Goal: Transaction & Acquisition: Book appointment/travel/reservation

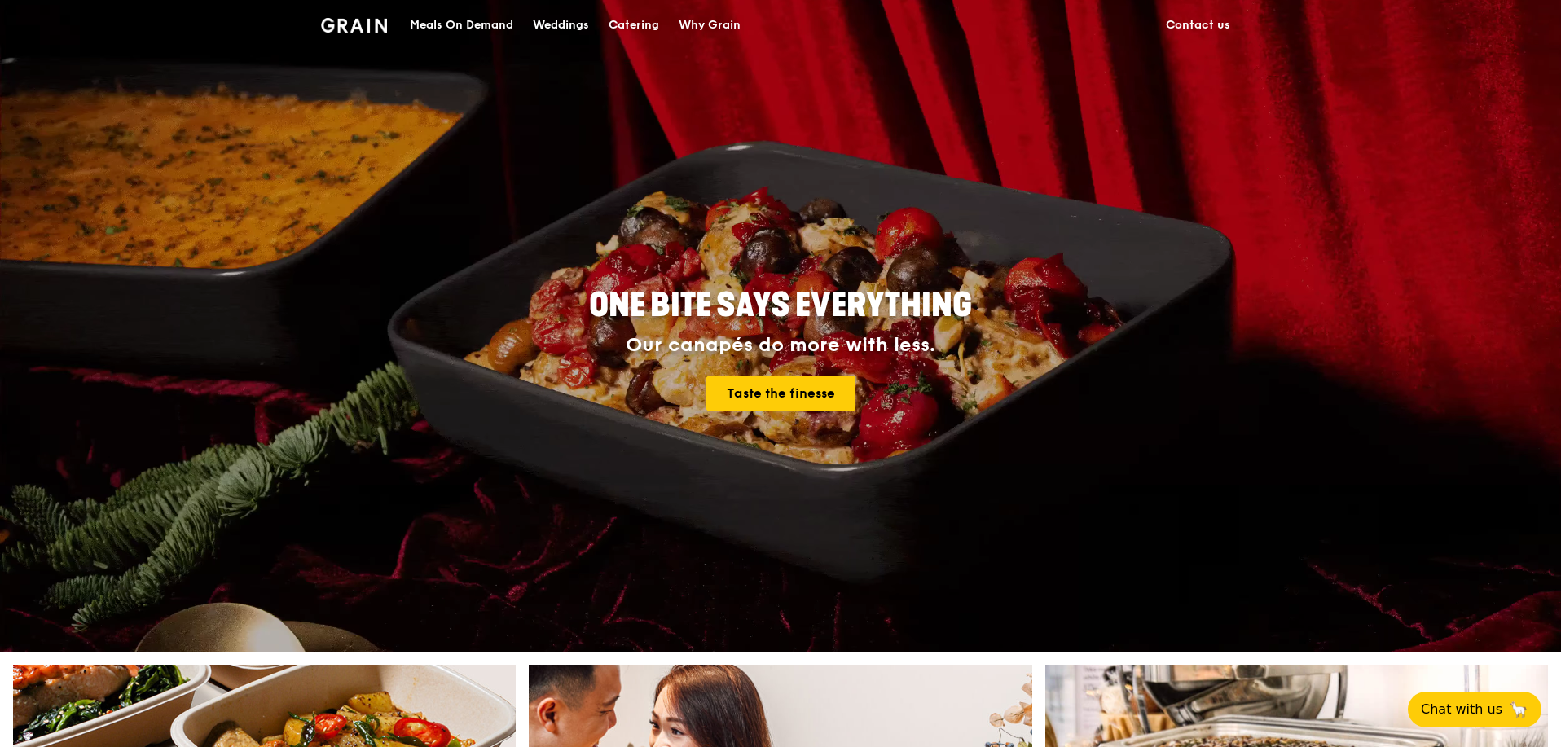
drag, startPoint x: 645, startPoint y: 30, endPoint x: 653, endPoint y: 32, distance: 8.3
click at [646, 30] on div "Catering" at bounding box center [633, 25] width 51 height 49
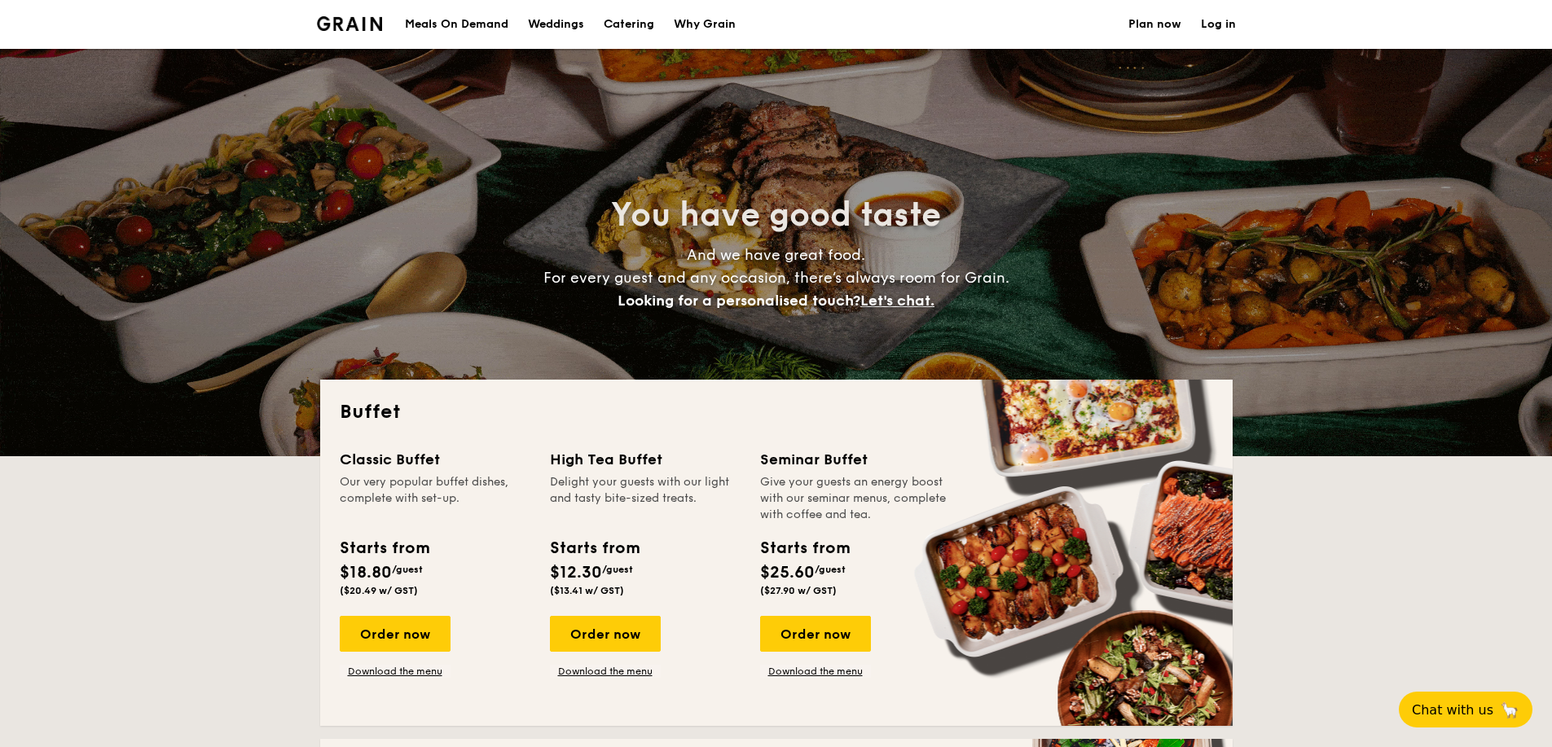
select select
click at [441, 473] on div "Classic Buffet Our very popular buffet dishes, complete with set-up." at bounding box center [435, 485] width 191 height 75
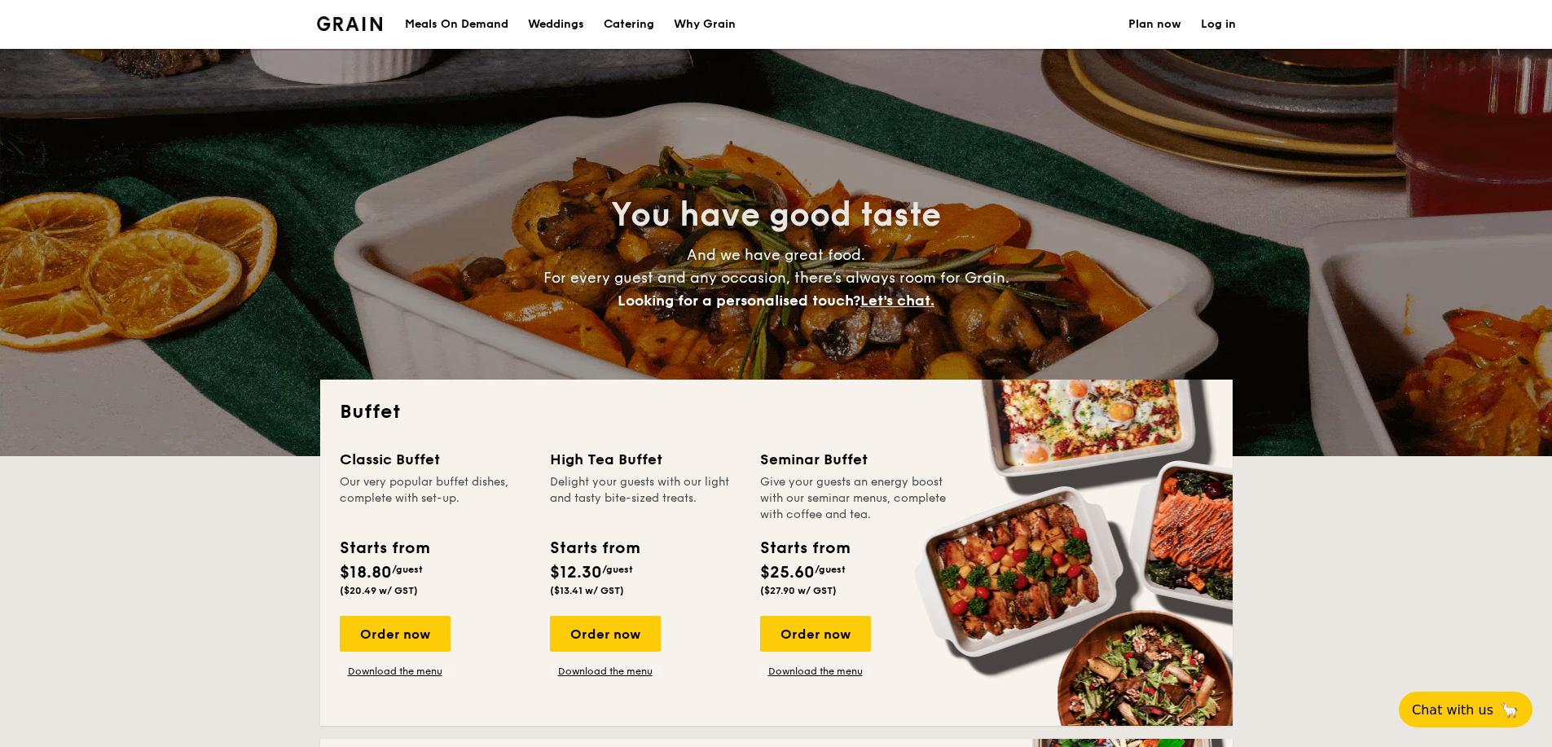
click at [420, 678] on div "Classic Buffet Our very popular buffet dishes, complete with set-up. Starts fro…" at bounding box center [776, 577] width 873 height 258
click at [423, 672] on link "Download the menu" at bounding box center [395, 671] width 111 height 13
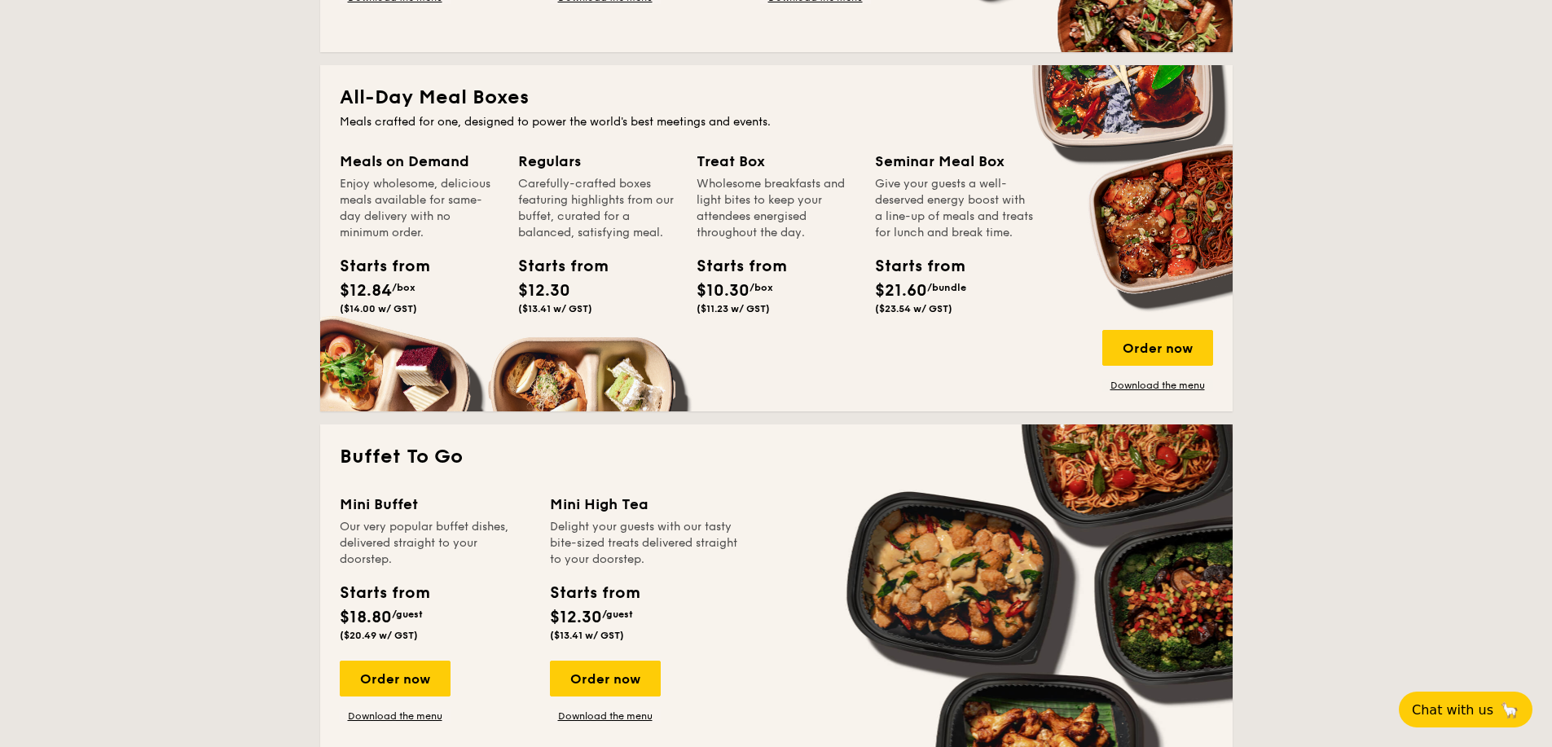
scroll to position [679, 0]
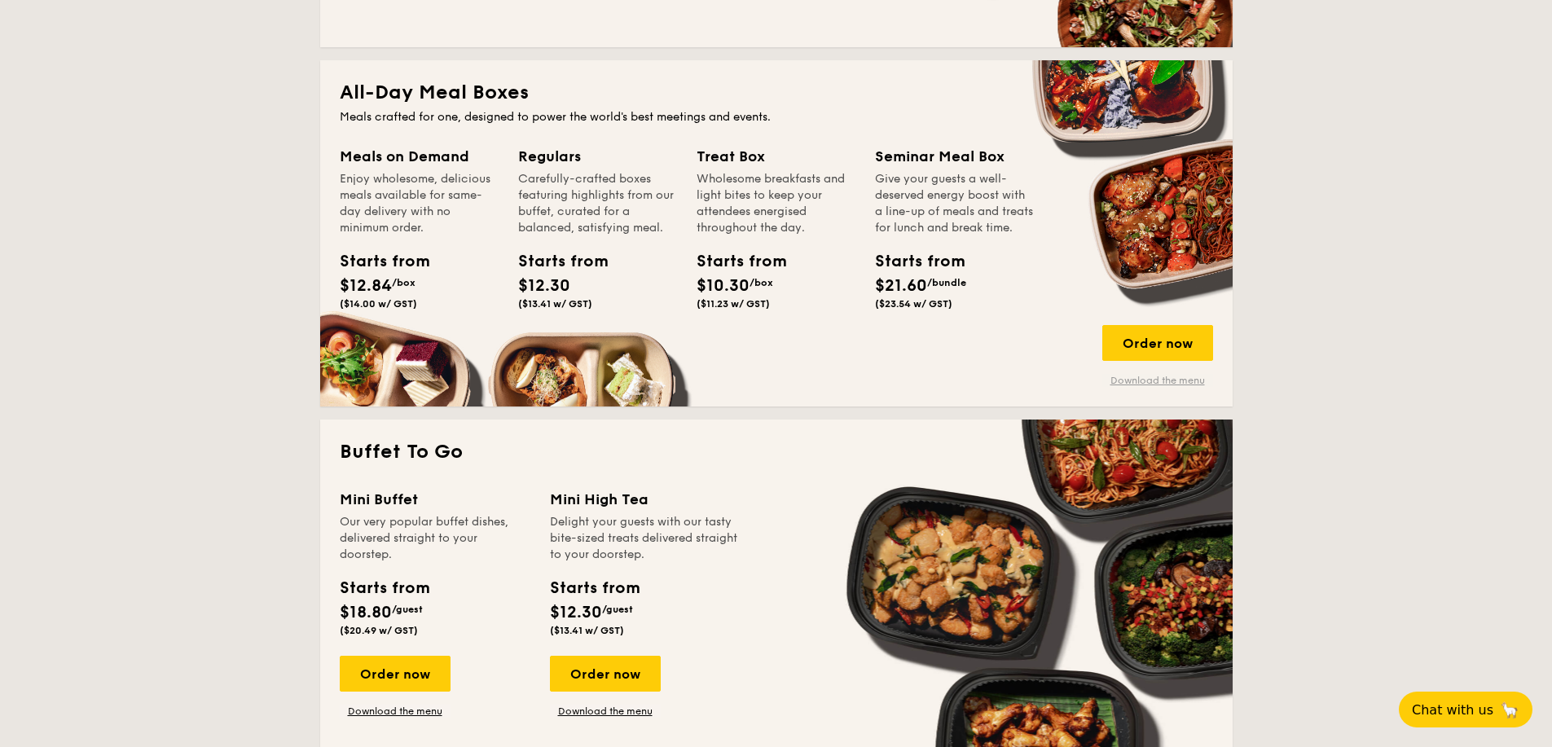
click at [1166, 380] on link "Download the menu" at bounding box center [1157, 380] width 111 height 13
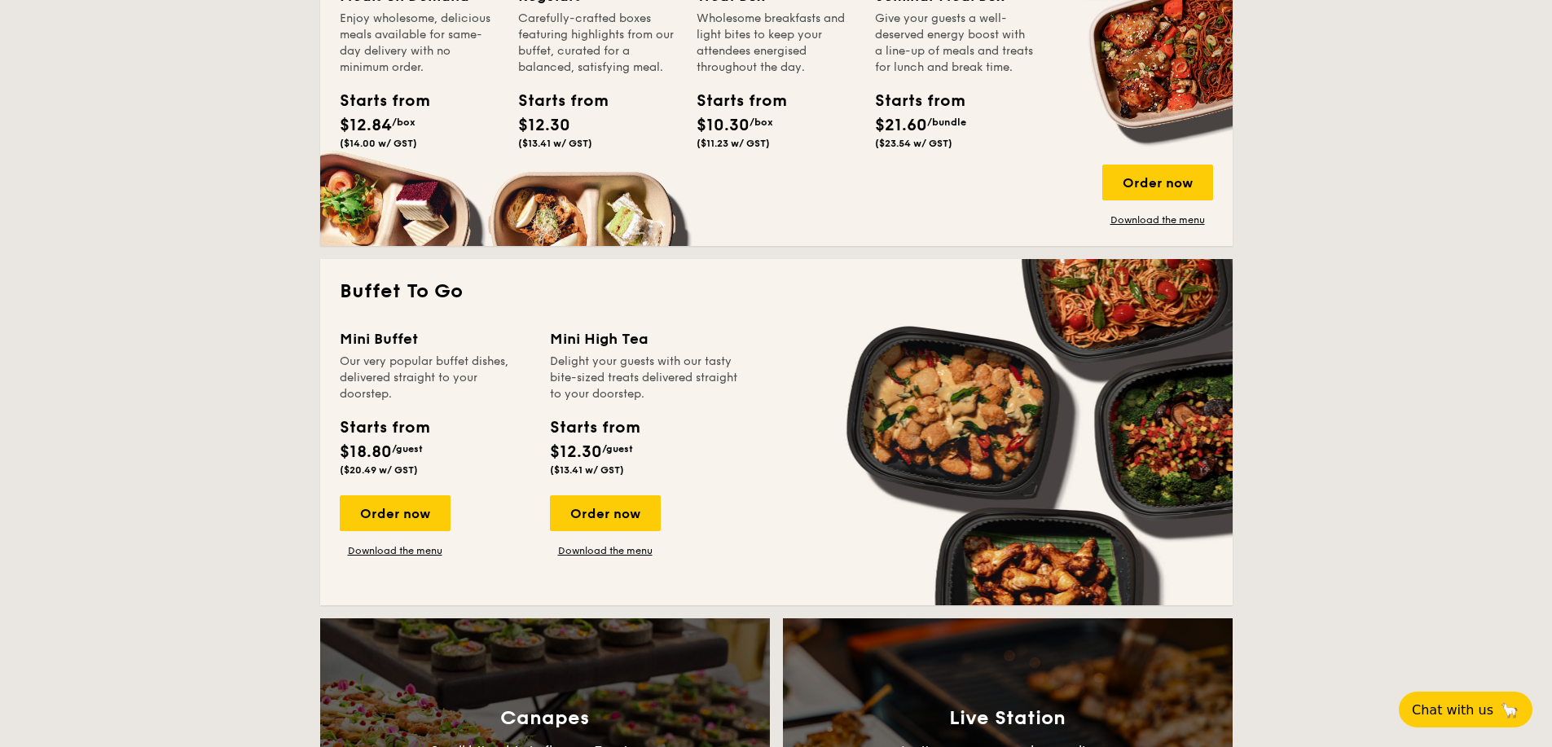
scroll to position [951, 0]
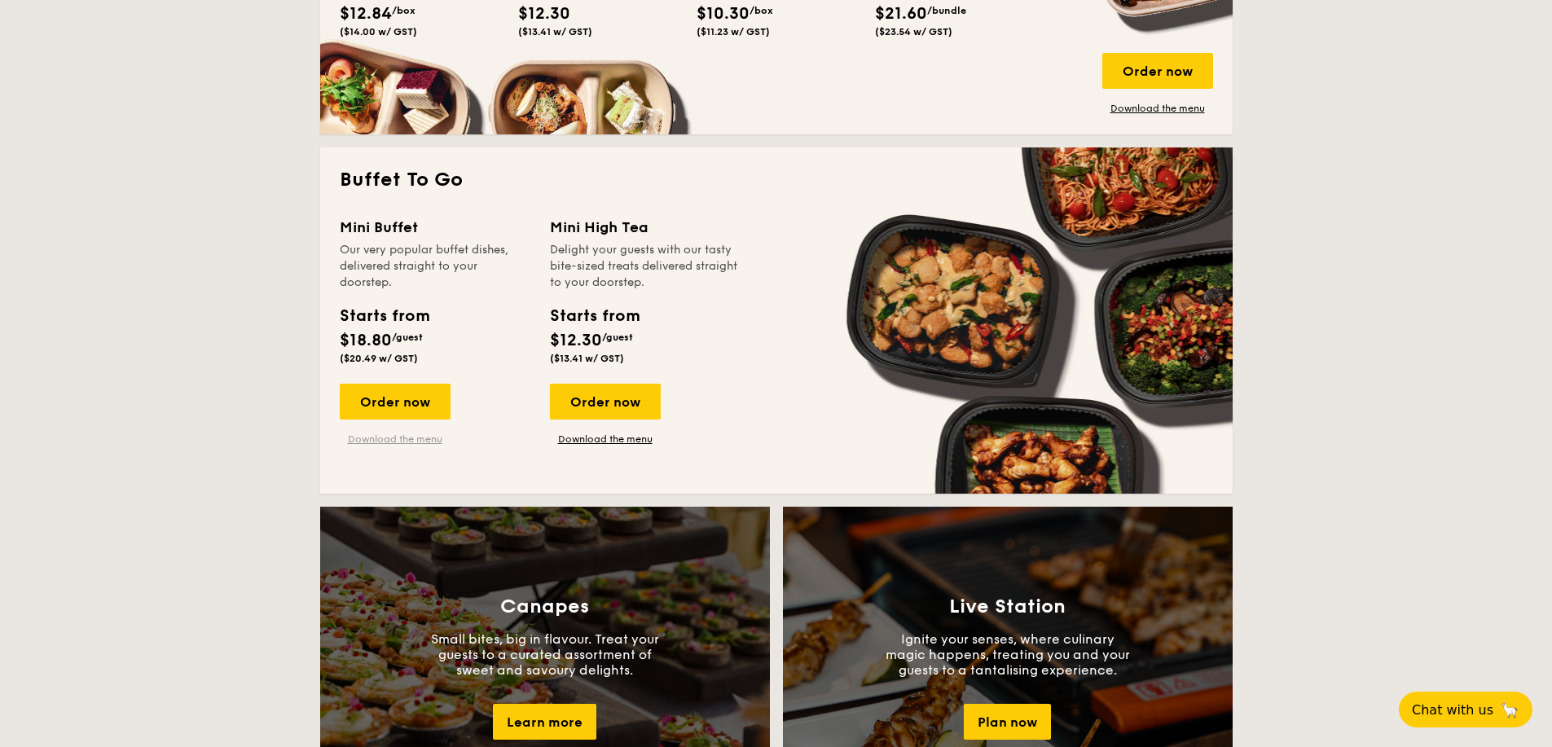
click at [420, 438] on link "Download the menu" at bounding box center [395, 439] width 111 height 13
drag, startPoint x: 947, startPoint y: 220, endPoint x: 925, endPoint y: 173, distance: 52.1
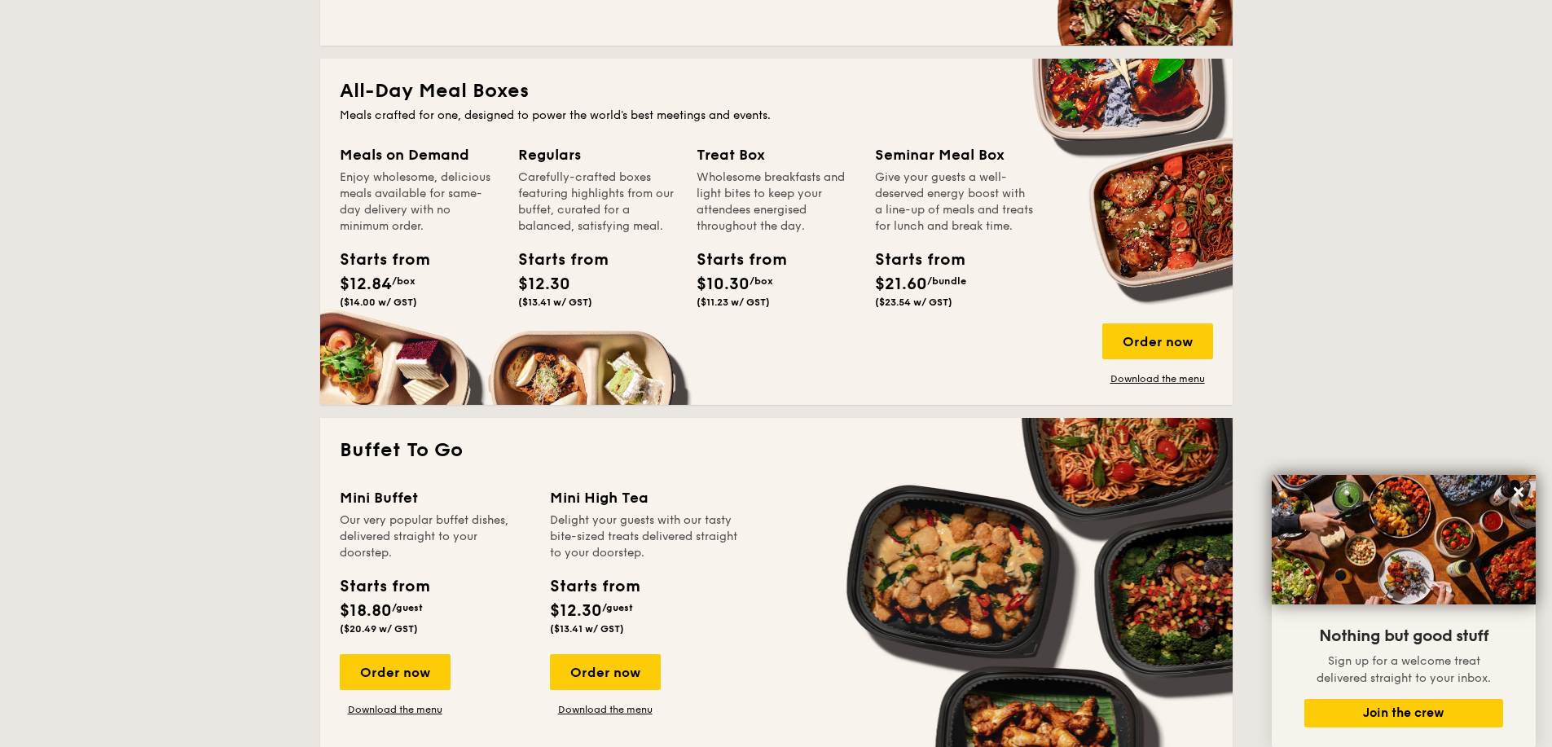
scroll to position [679, 0]
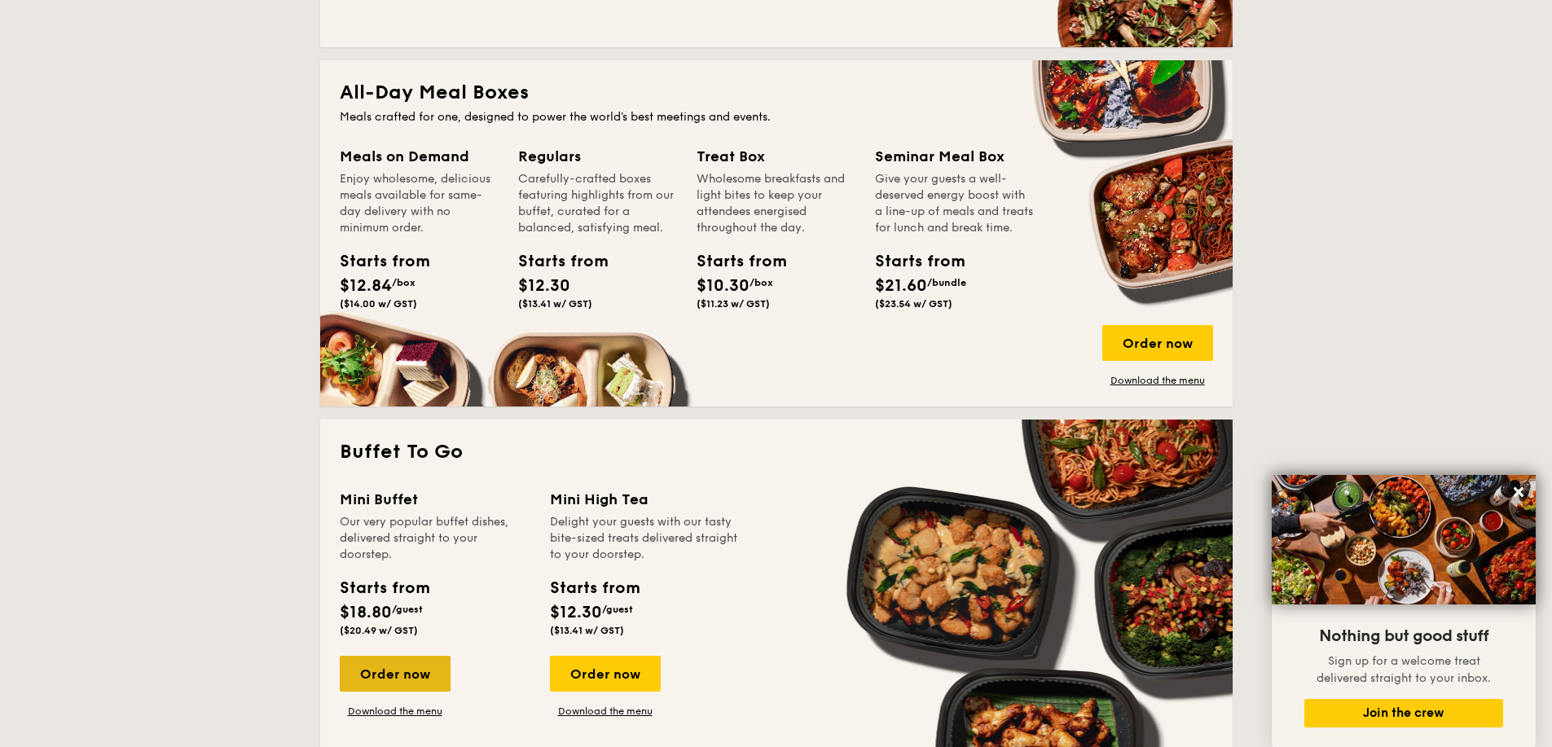
click at [423, 670] on div "Order now" at bounding box center [395, 674] width 111 height 36
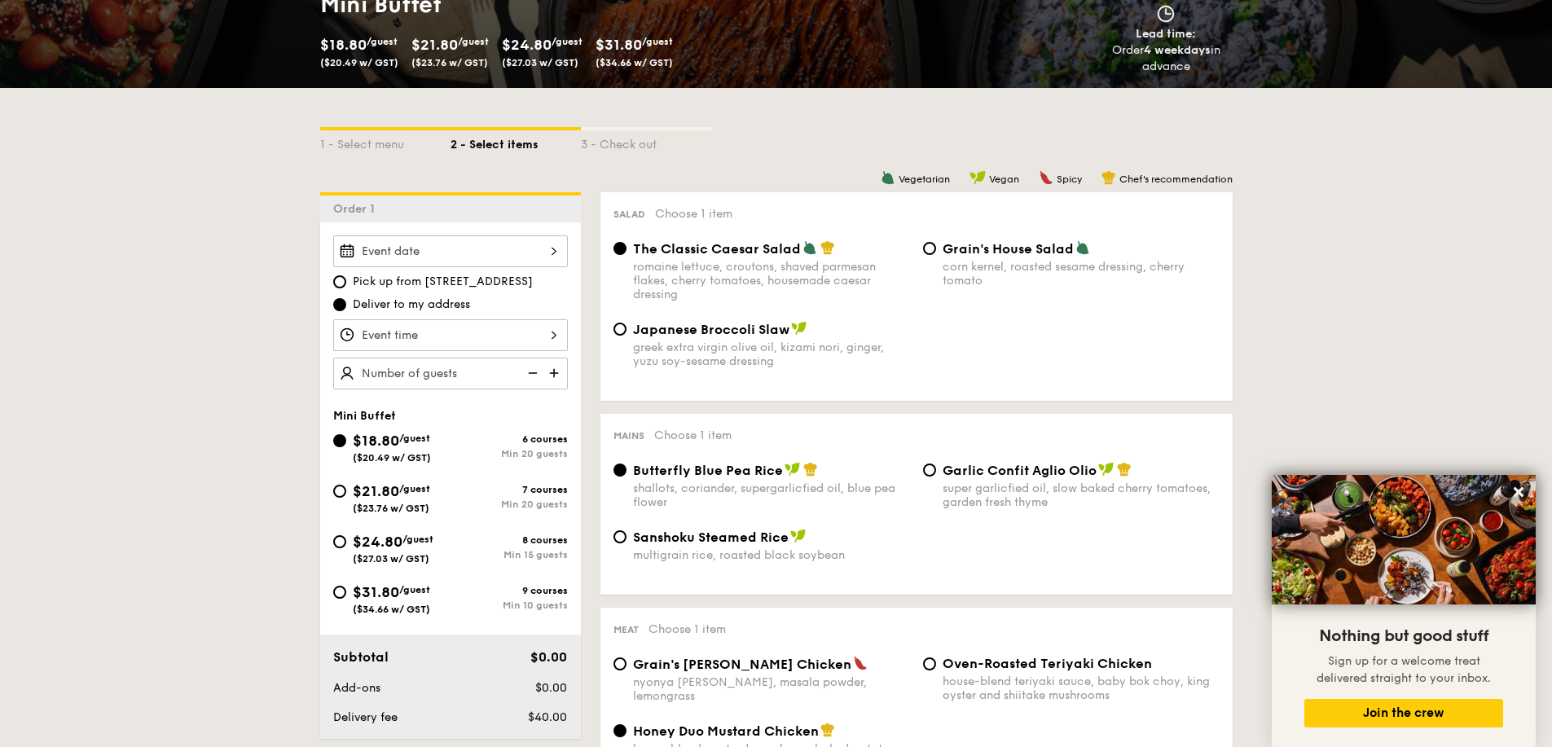
scroll to position [271, 0]
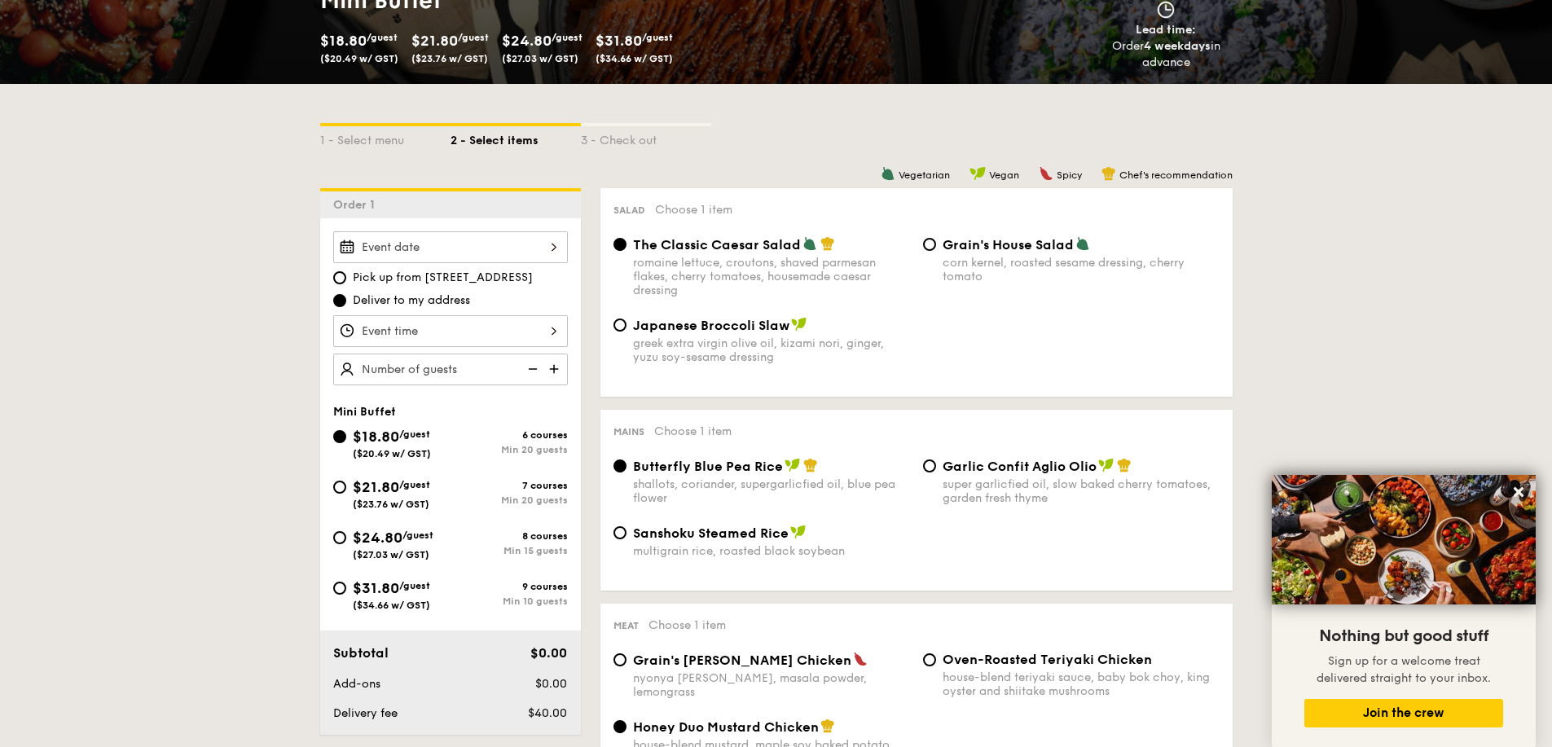
click at [517, 241] on div at bounding box center [450, 247] width 235 height 32
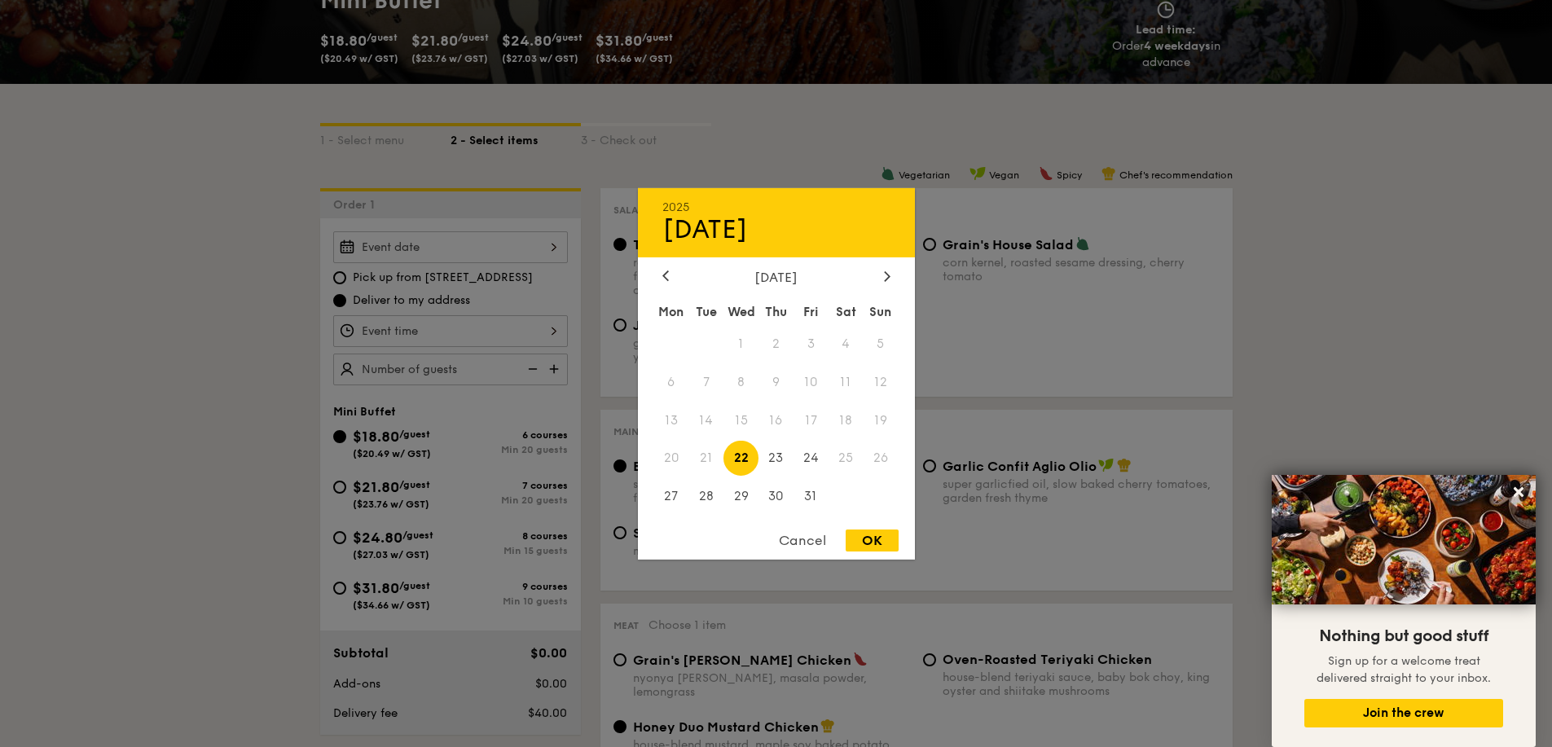
click at [848, 460] on span "25" at bounding box center [845, 458] width 35 height 35
click at [847, 460] on span "25" at bounding box center [845, 458] width 35 height 35
click at [889, 276] on icon at bounding box center [886, 276] width 5 height 10
click at [670, 275] on div at bounding box center [665, 276] width 15 height 15
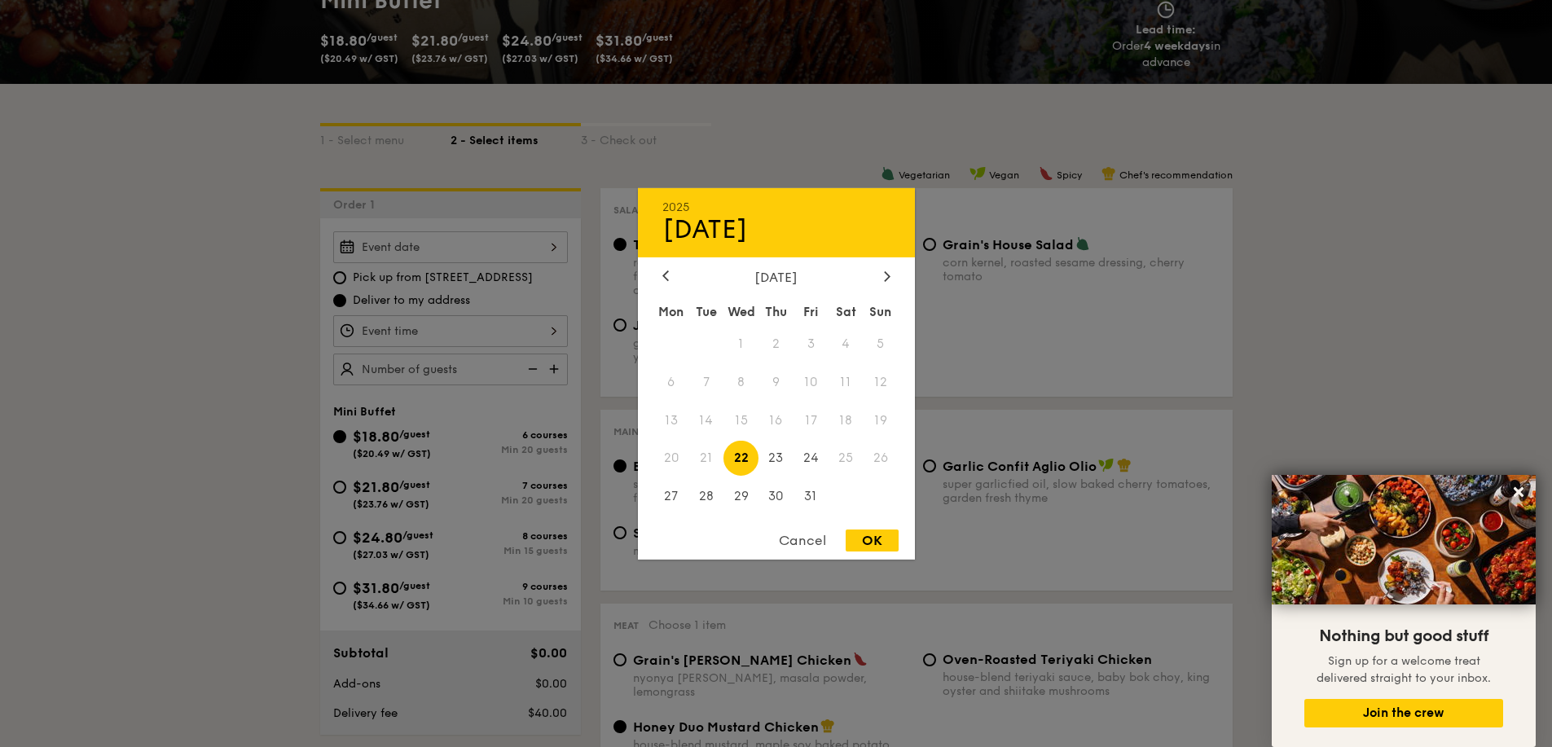
click at [845, 463] on span "25" at bounding box center [845, 458] width 35 height 35
click at [813, 534] on div "Cancel" at bounding box center [802, 540] width 80 height 22
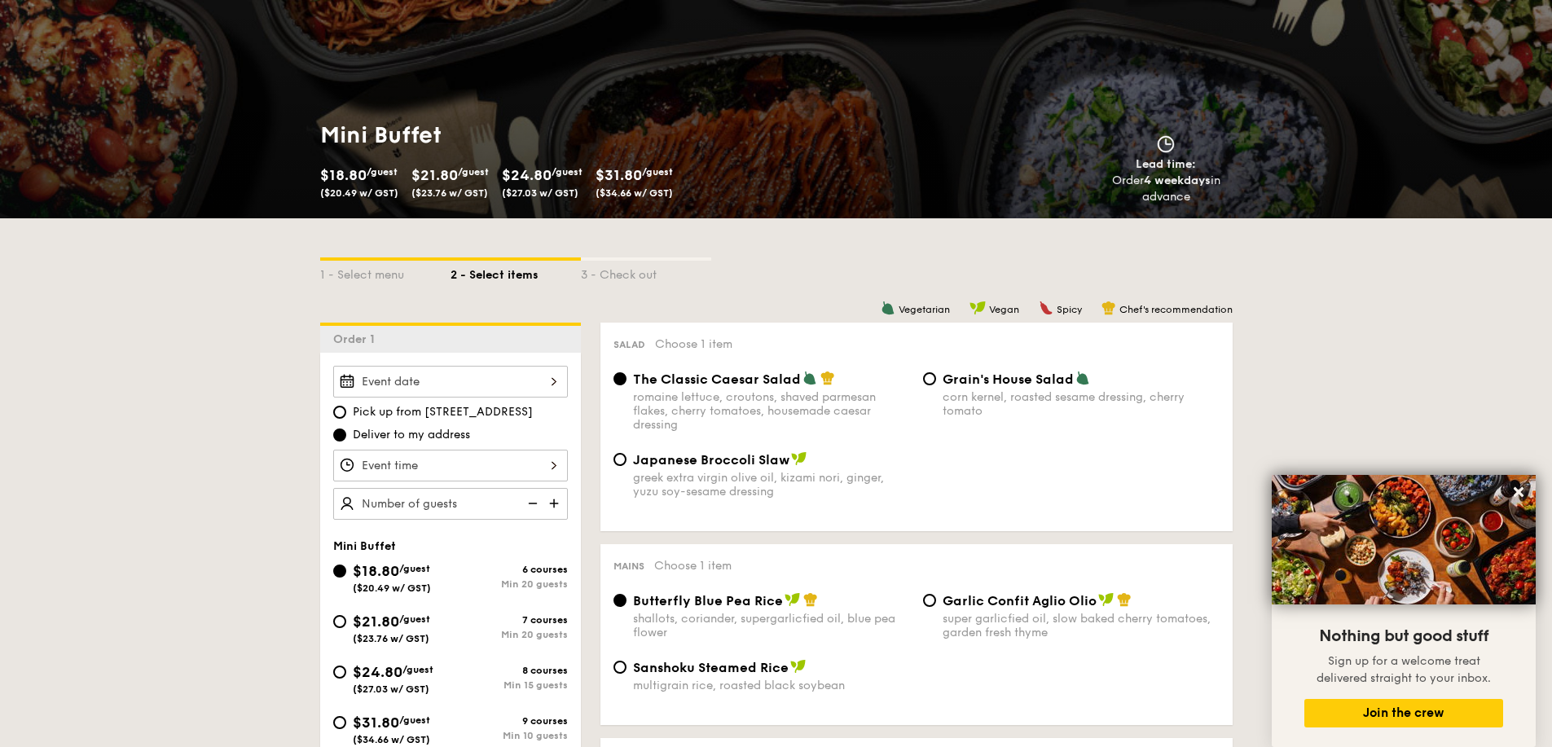
scroll to position [136, 0]
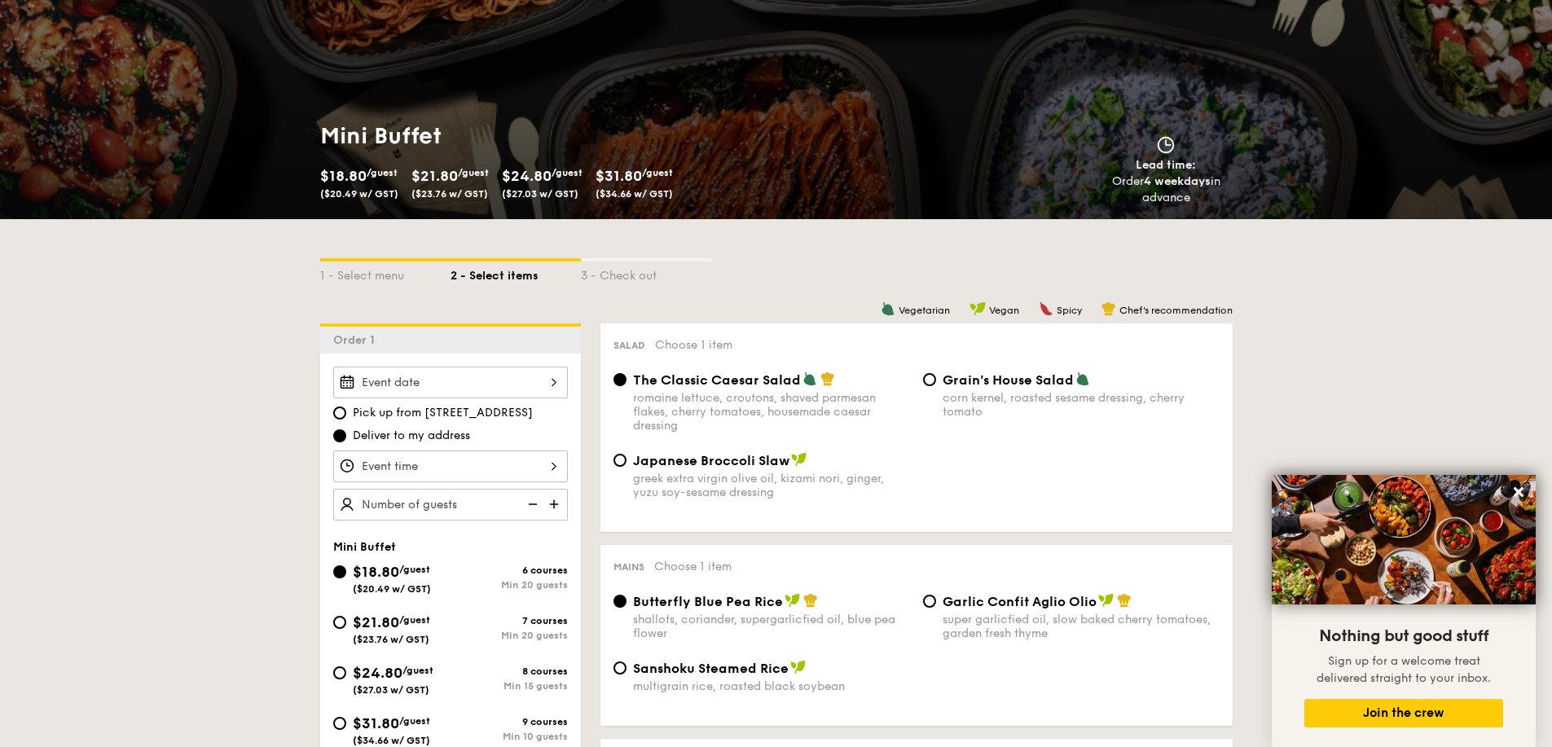
select select
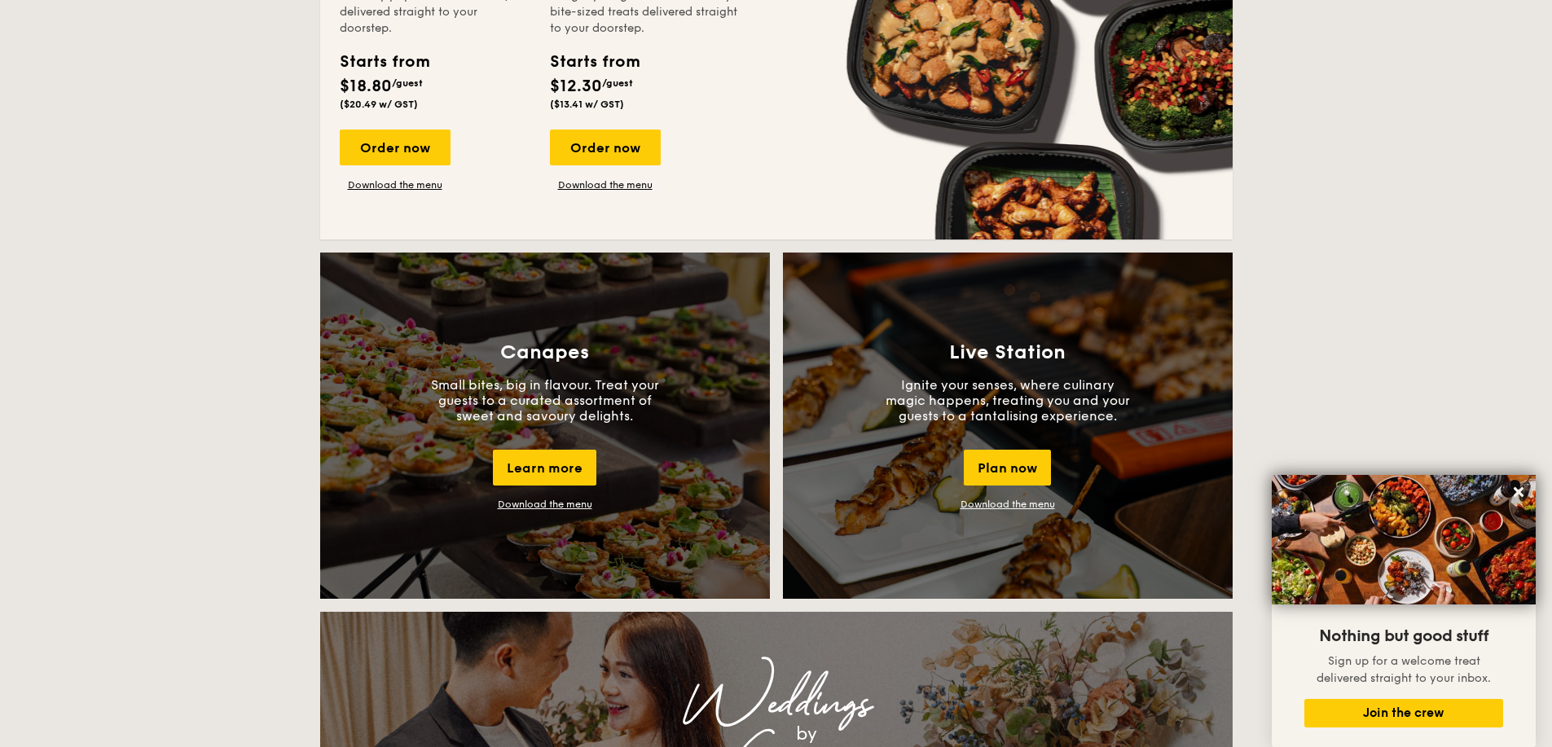
scroll to position [1285, 0]
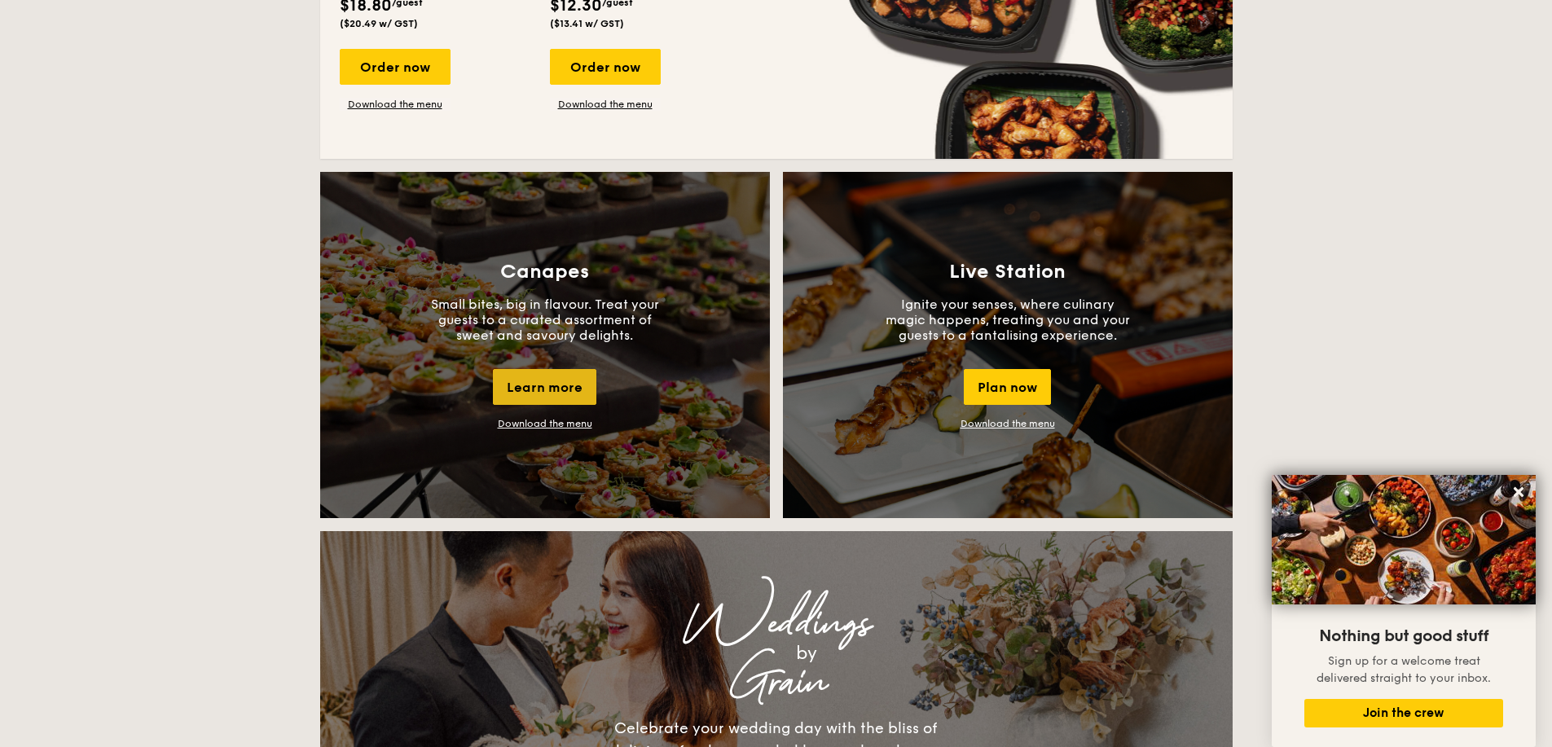
drag, startPoint x: 580, startPoint y: 386, endPoint x: 542, endPoint y: 393, distance: 38.8
click at [542, 393] on div "Learn more" at bounding box center [544, 387] width 103 height 36
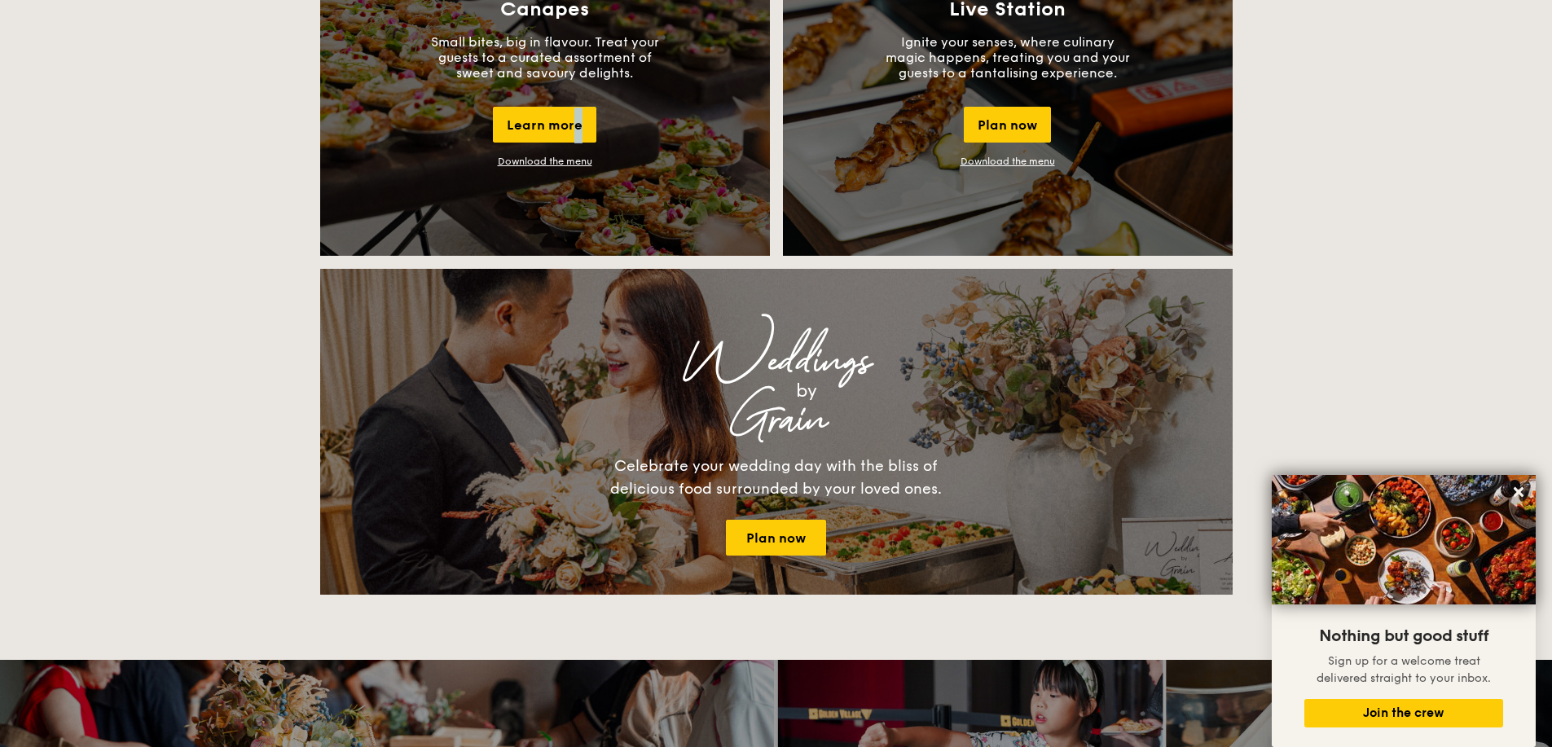
scroll to position [1557, 0]
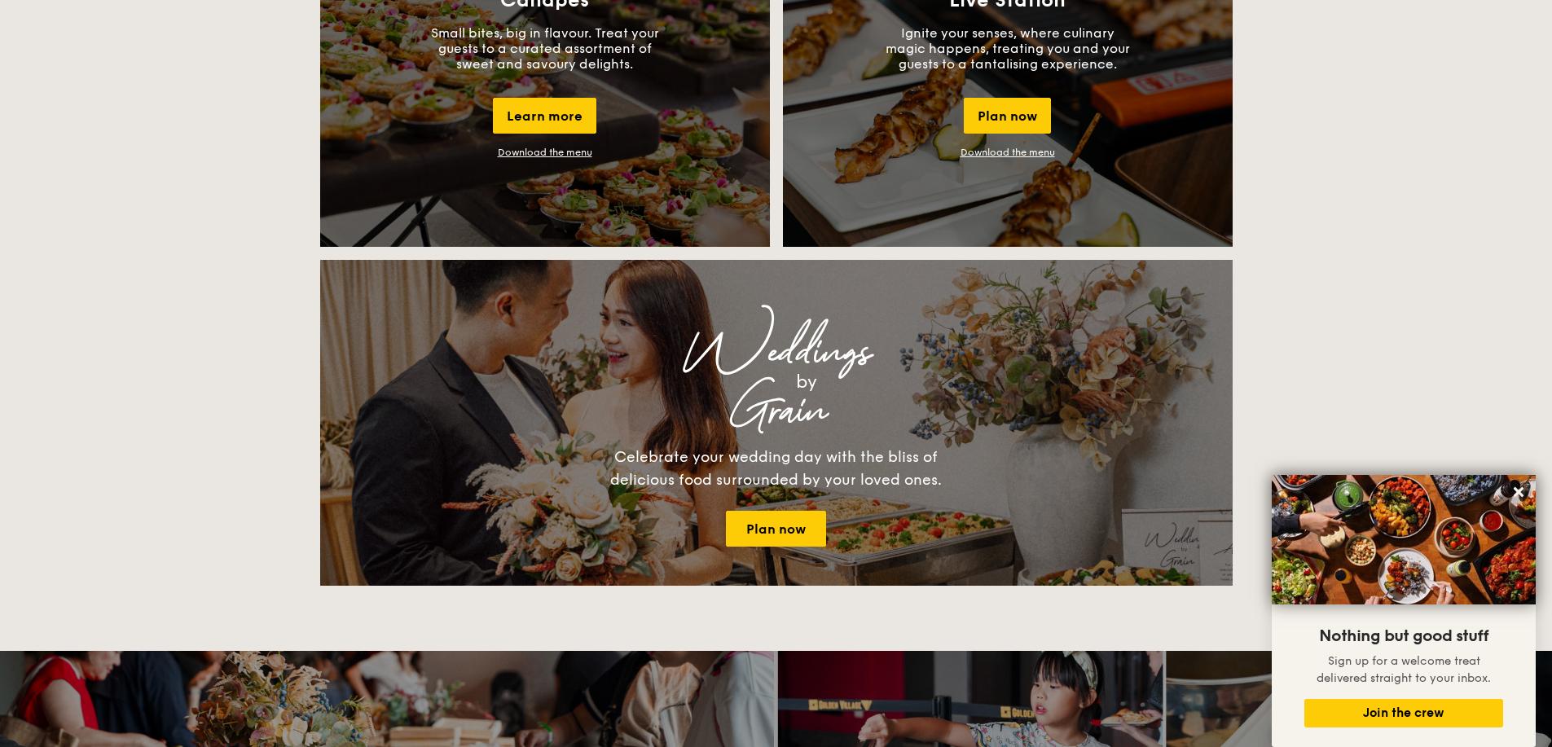
click at [1329, 237] on div "Buffet Classic Buffet Our very popular buffet dishes, complete with set-up. Sta…" at bounding box center [776, 413] width 1552 height 3180
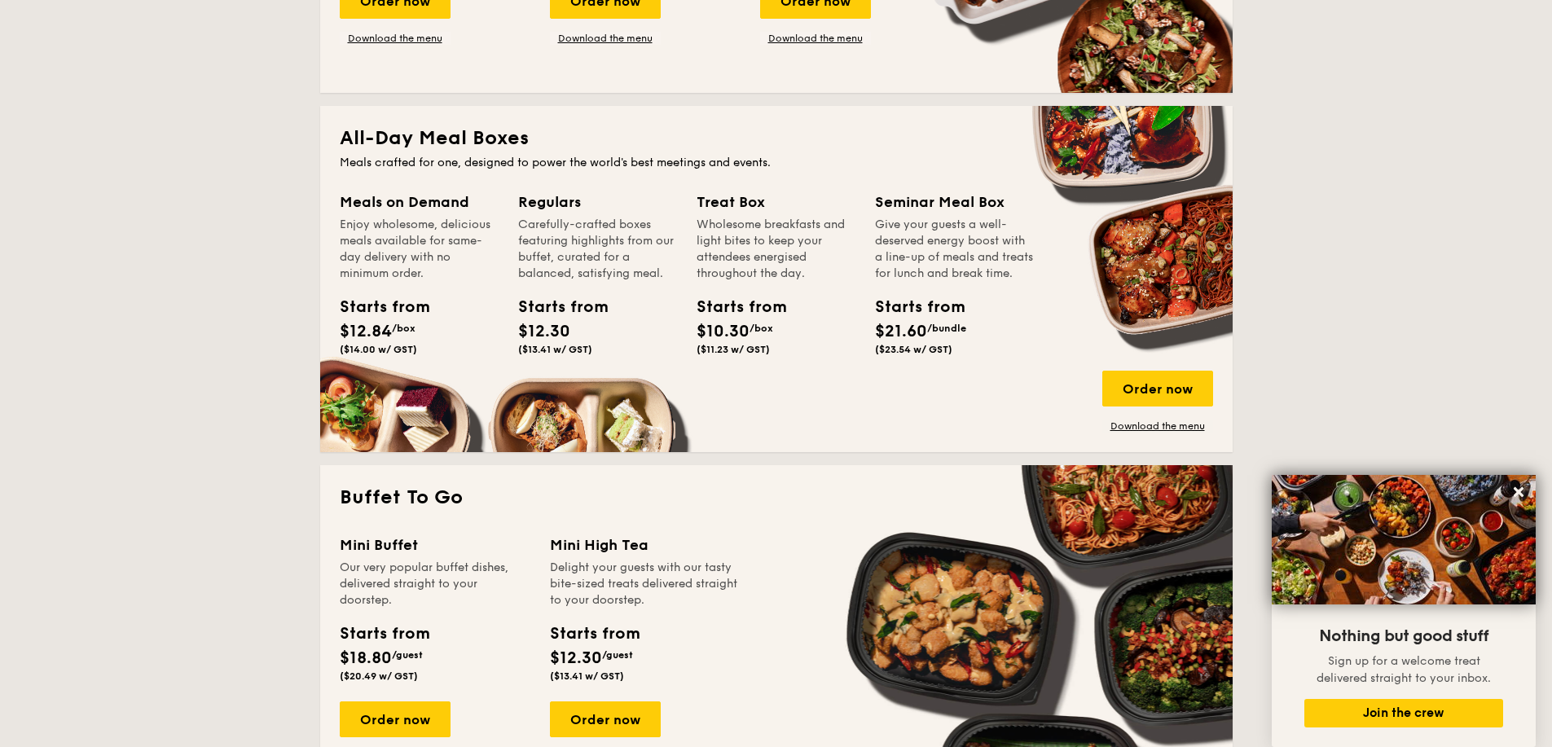
scroll to position [606, 0]
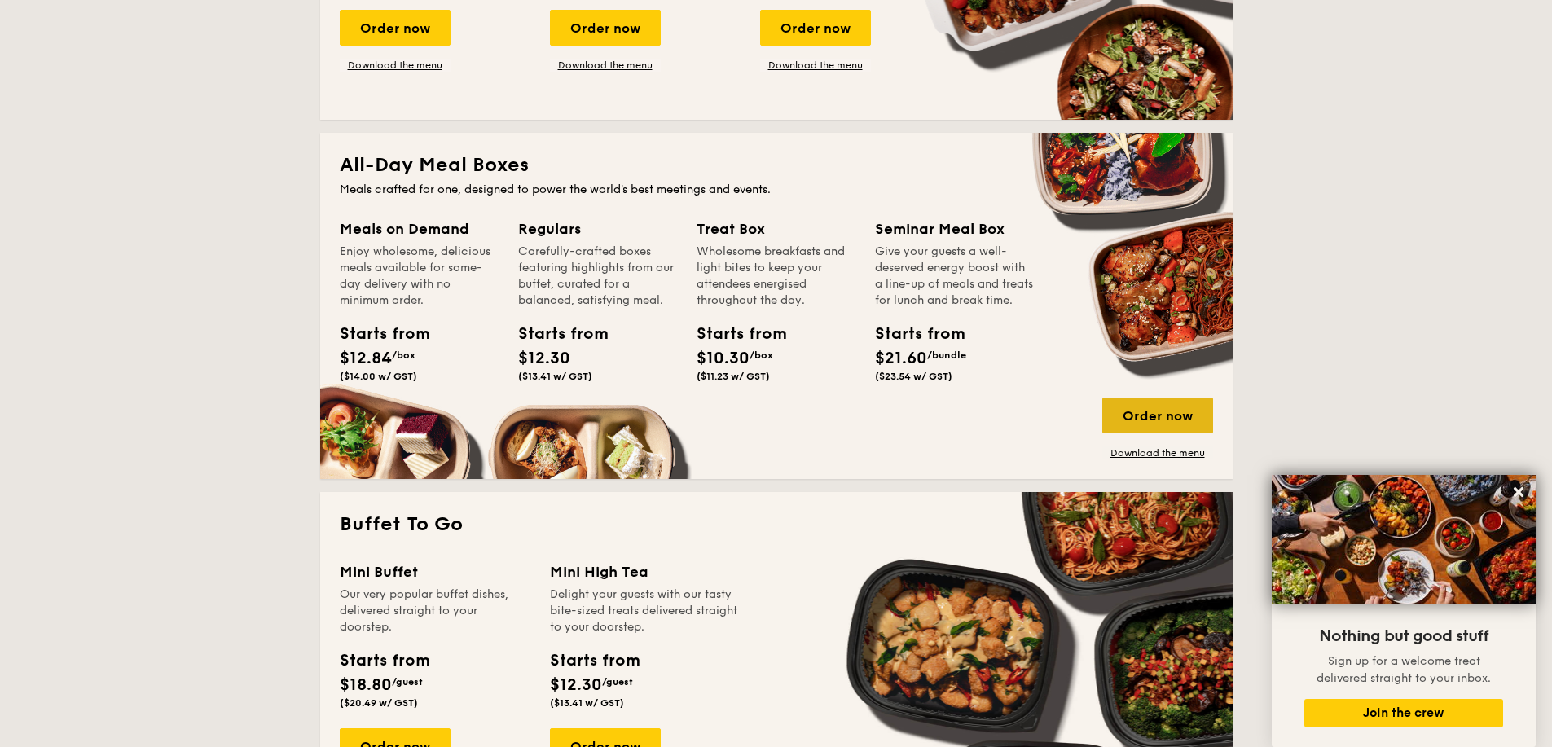
click at [1185, 406] on div "Order now" at bounding box center [1157, 416] width 111 height 36
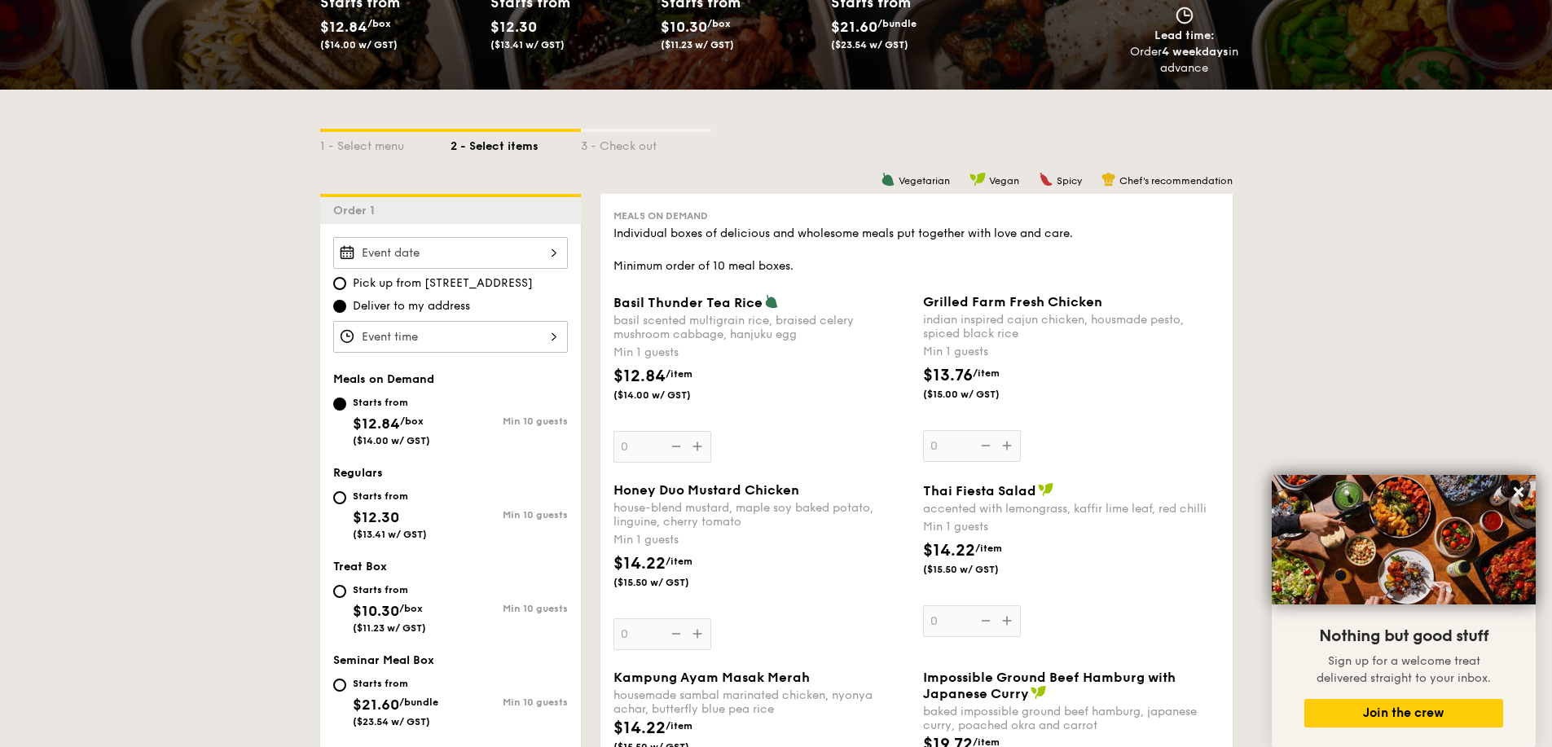
scroll to position [272, 0]
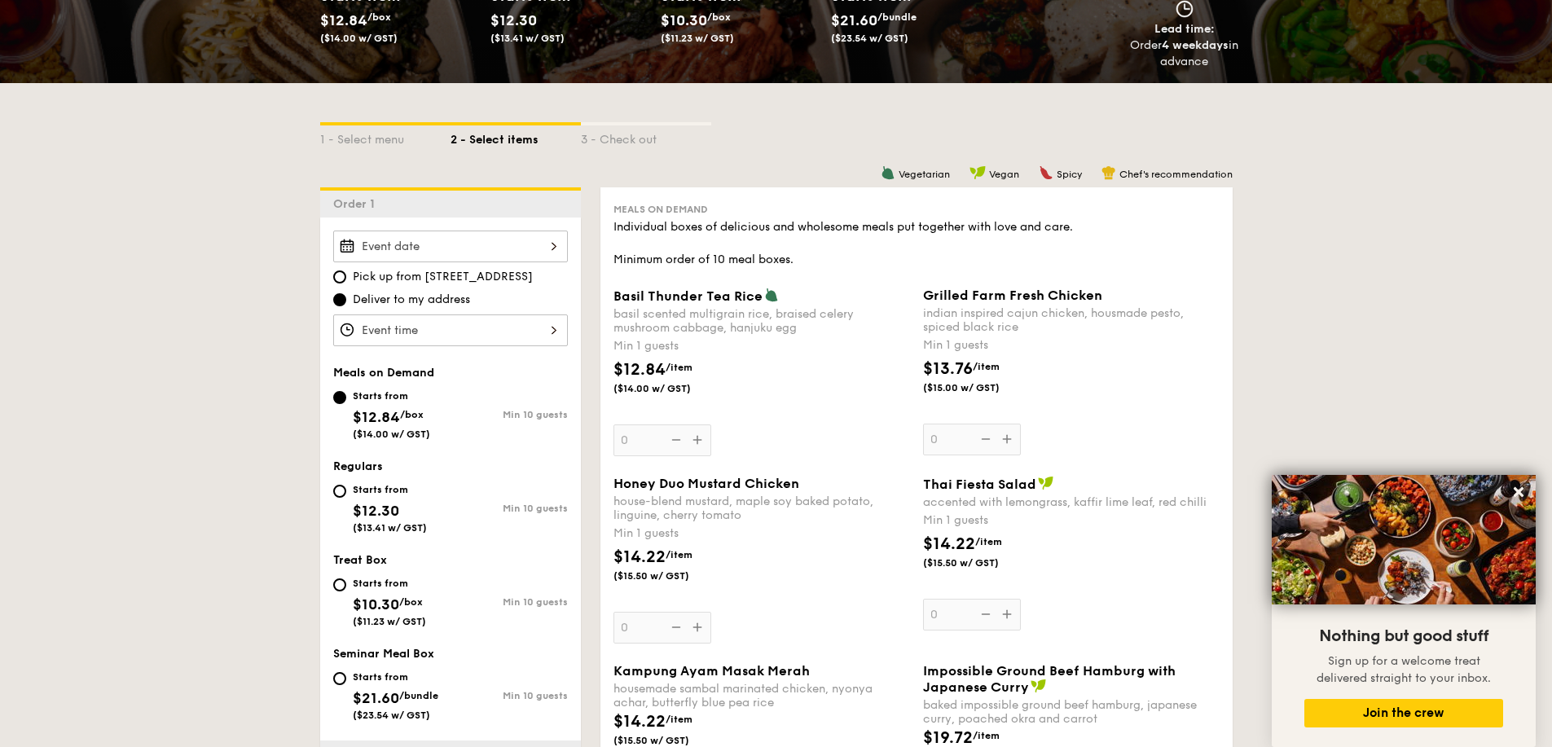
click at [540, 244] on div at bounding box center [450, 247] width 235 height 32
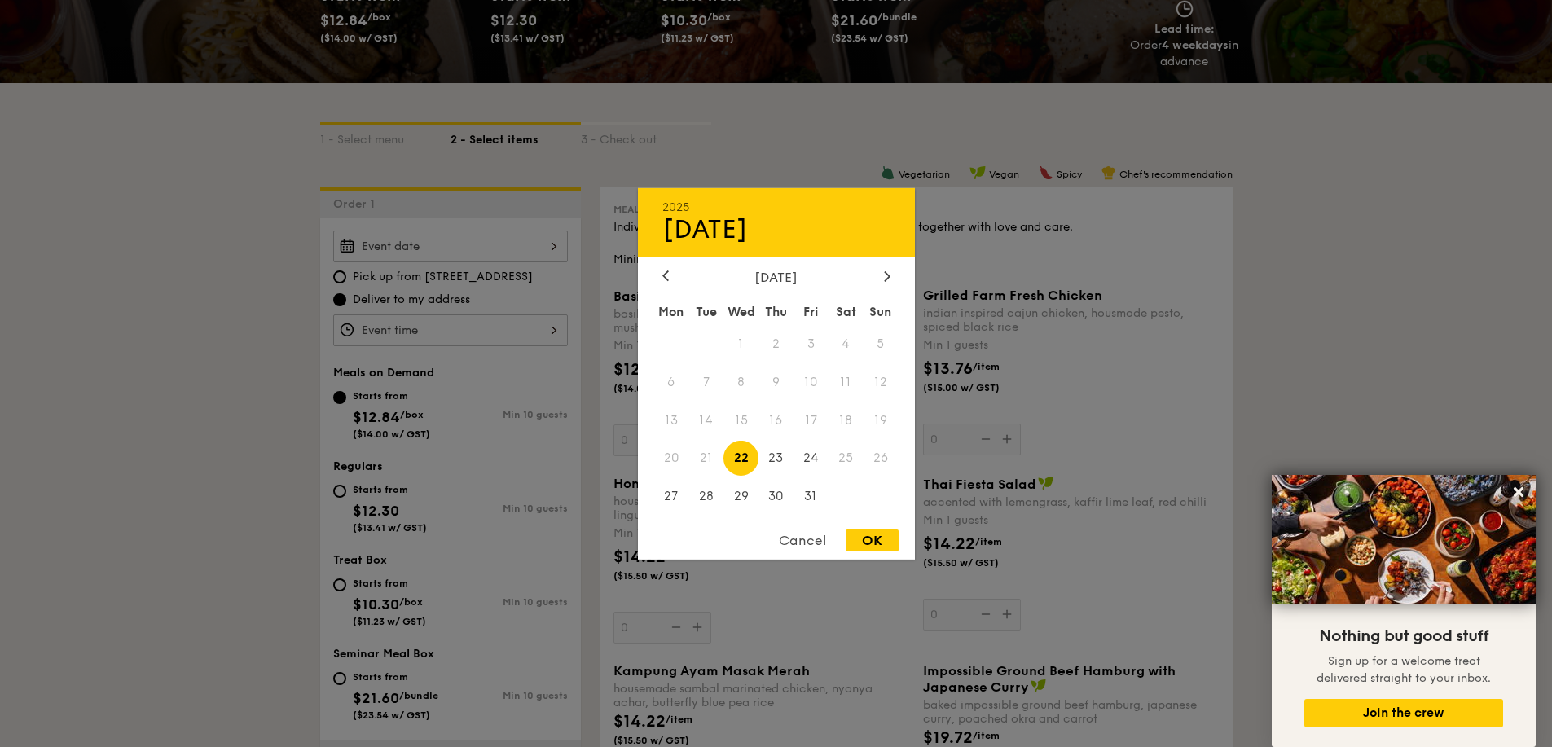
click at [846, 457] on span "25" at bounding box center [845, 458] width 35 height 35
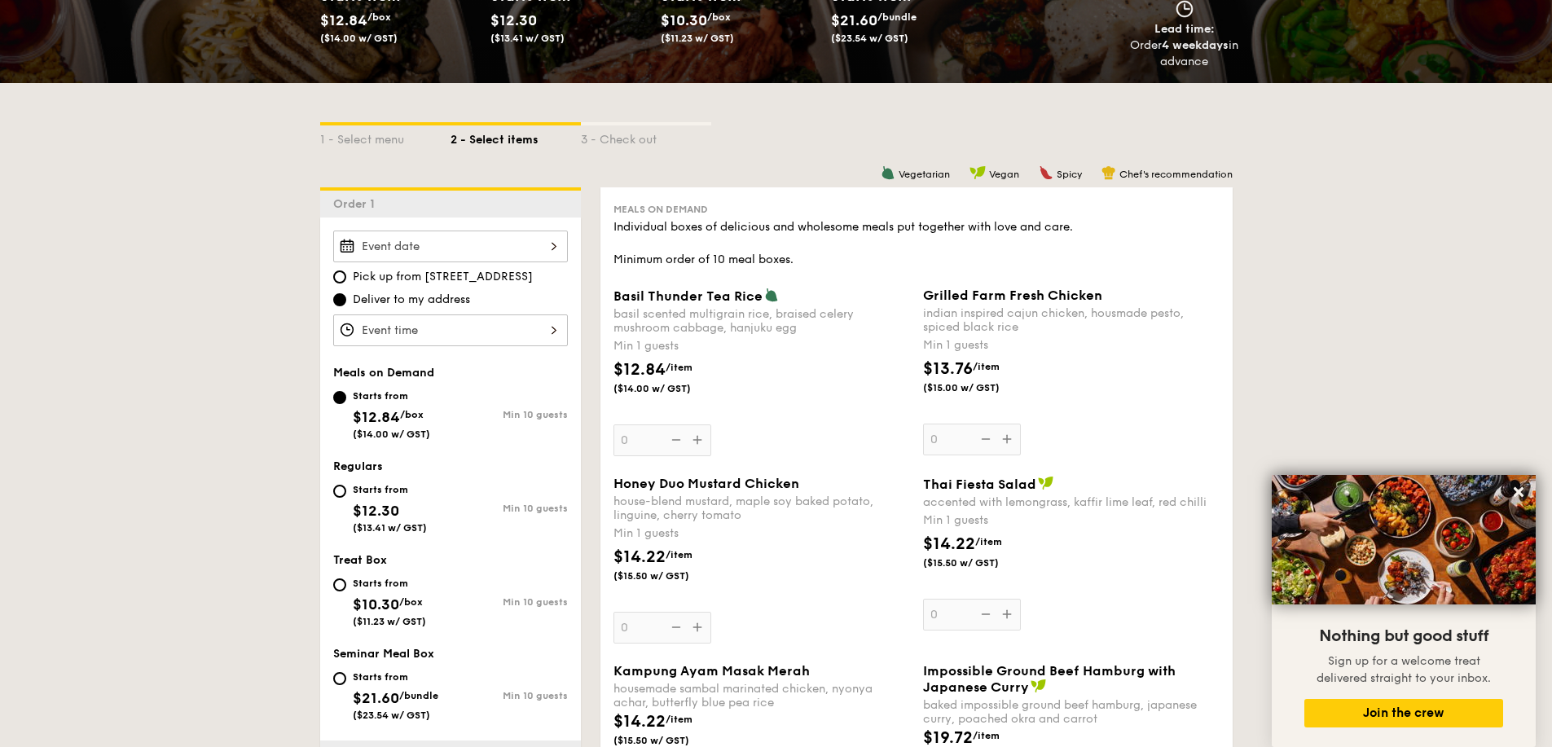
drag, startPoint x: 428, startPoint y: 276, endPoint x: 467, endPoint y: 266, distance: 39.7
click at [431, 278] on span "Pick up from 5 Burn Road #05-01" at bounding box center [443, 277] width 180 height 16
click at [346, 278] on input "Pick up from 5 Burn Road #05-01" at bounding box center [339, 276] width 13 height 13
radio input "true"
click at [494, 244] on div at bounding box center [450, 247] width 235 height 32
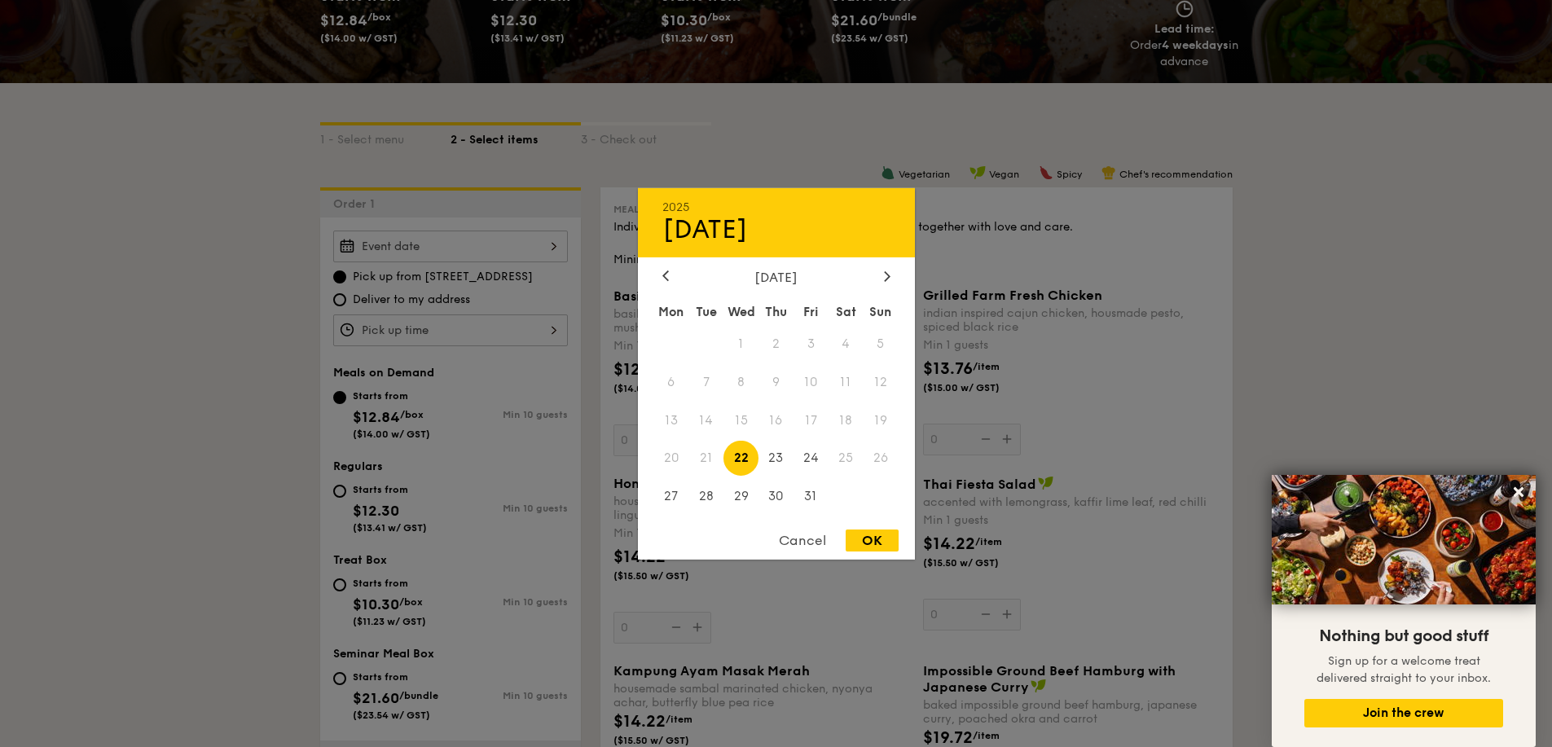
click at [852, 460] on span "25" at bounding box center [845, 458] width 35 height 35
click at [852, 461] on span "25" at bounding box center [845, 458] width 35 height 35
click at [802, 542] on div "Cancel" at bounding box center [802, 540] width 80 height 22
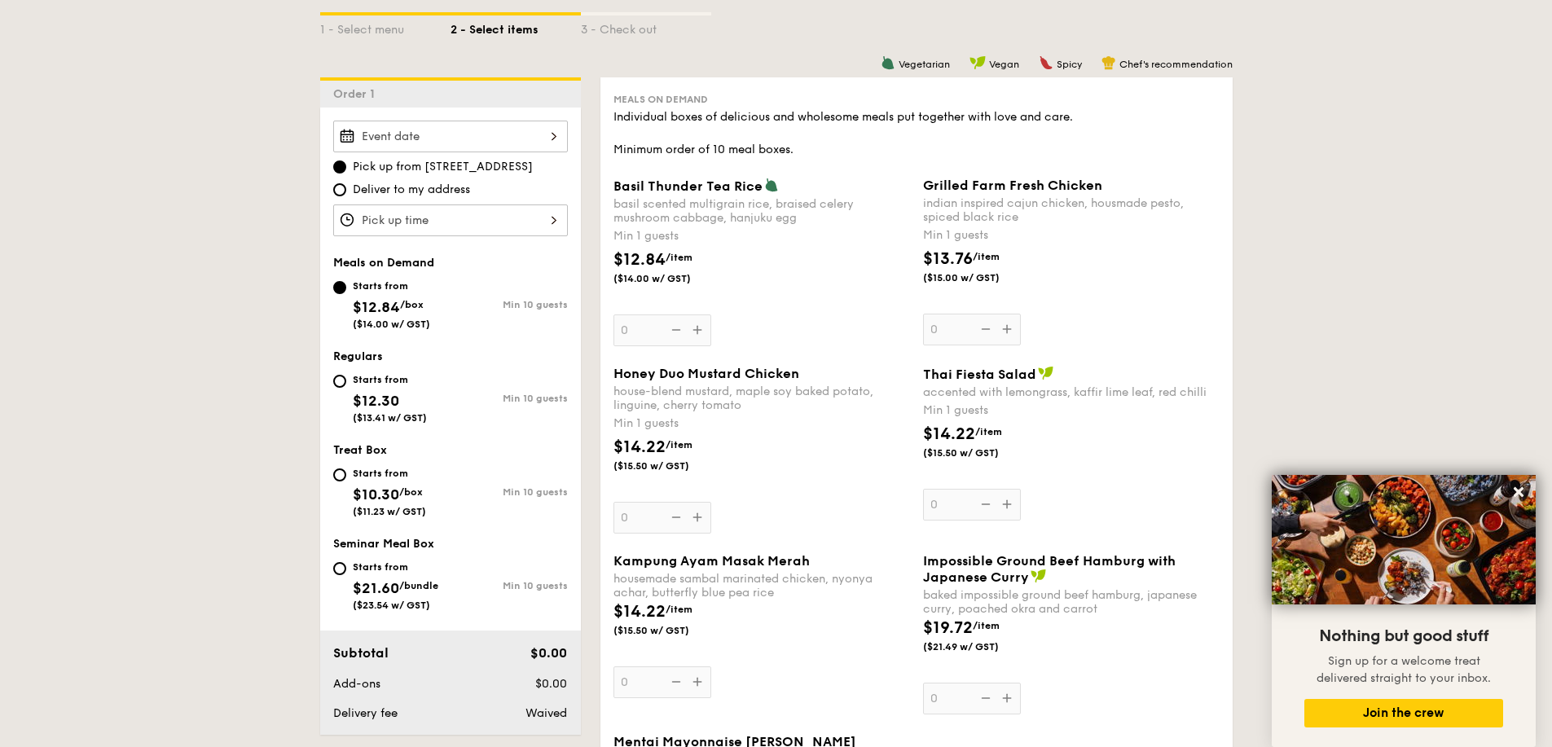
scroll to position [407, 0]
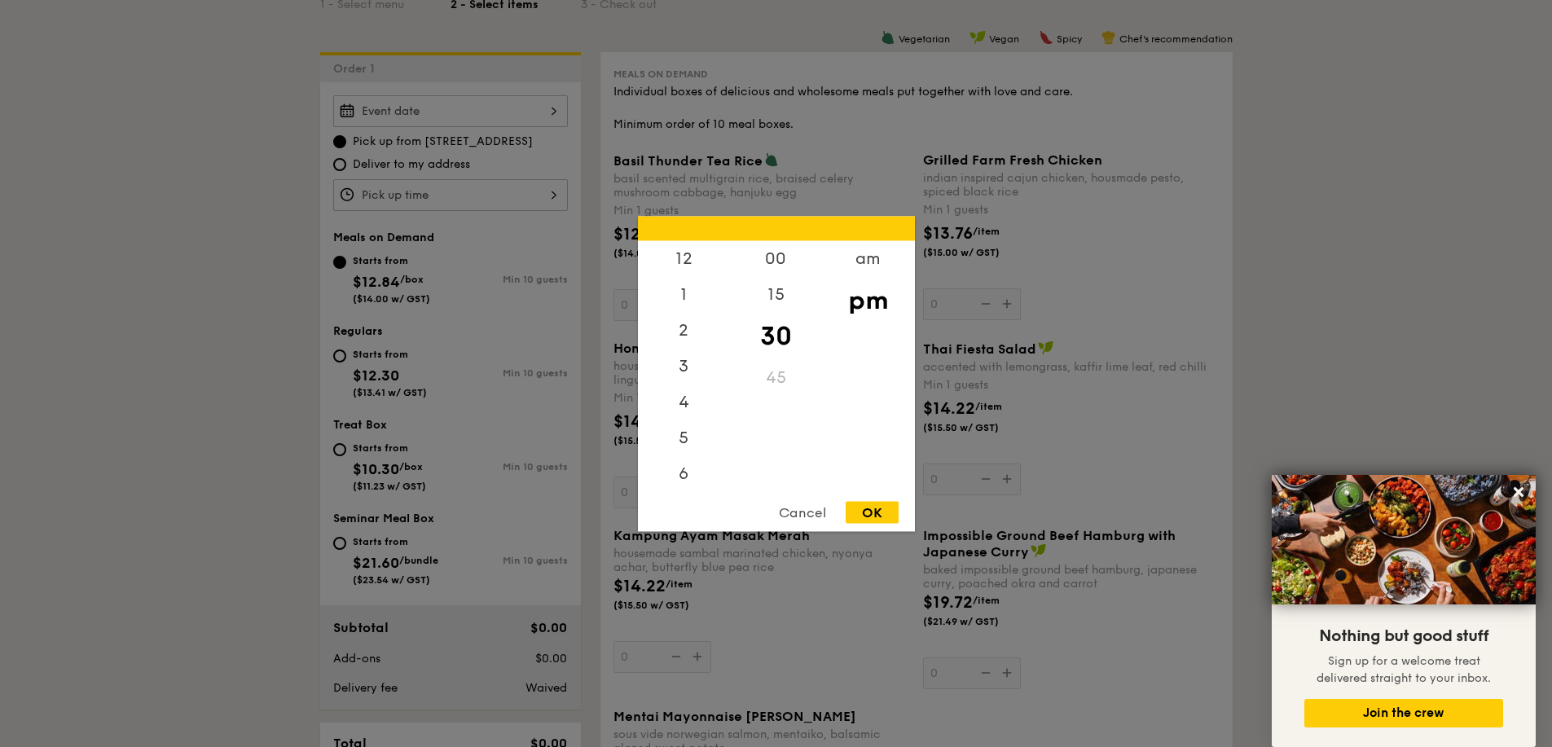
click at [529, 194] on div "12 1 2 3 4 5 6 7 8 9 10 11 00 15 30 45 am pm Cancel OK" at bounding box center [450, 195] width 235 height 32
click at [686, 379] on div "5" at bounding box center [684, 371] width 92 height 47
drag, startPoint x: 780, startPoint y: 358, endPoint x: 806, endPoint y: 385, distance: 38.0
click at [781, 363] on div "00 15 30 45" at bounding box center [776, 364] width 92 height 248
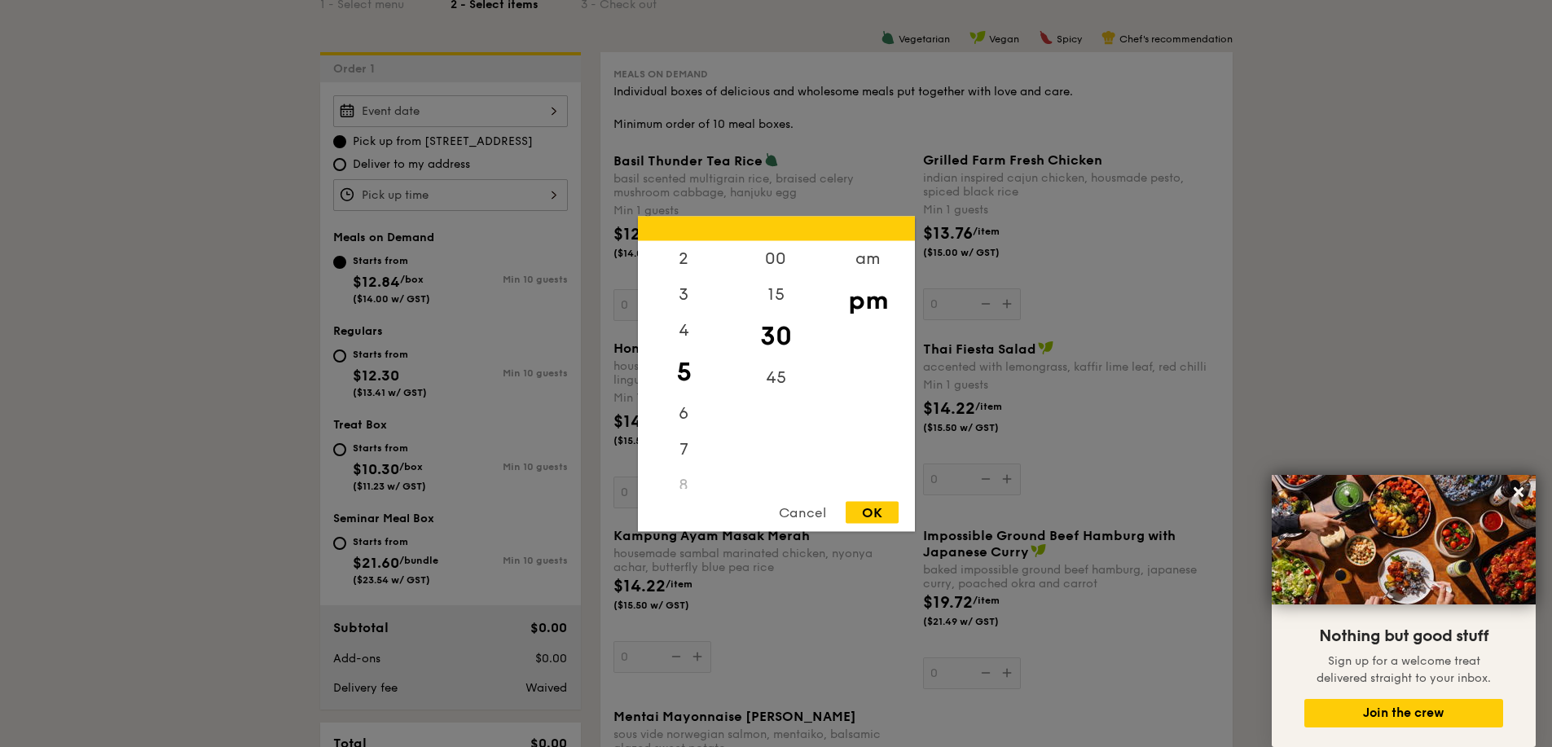
click at [764, 323] on div "30" at bounding box center [776, 335] width 92 height 47
click at [877, 519] on div "OK" at bounding box center [872, 512] width 53 height 22
type input "5:30PM"
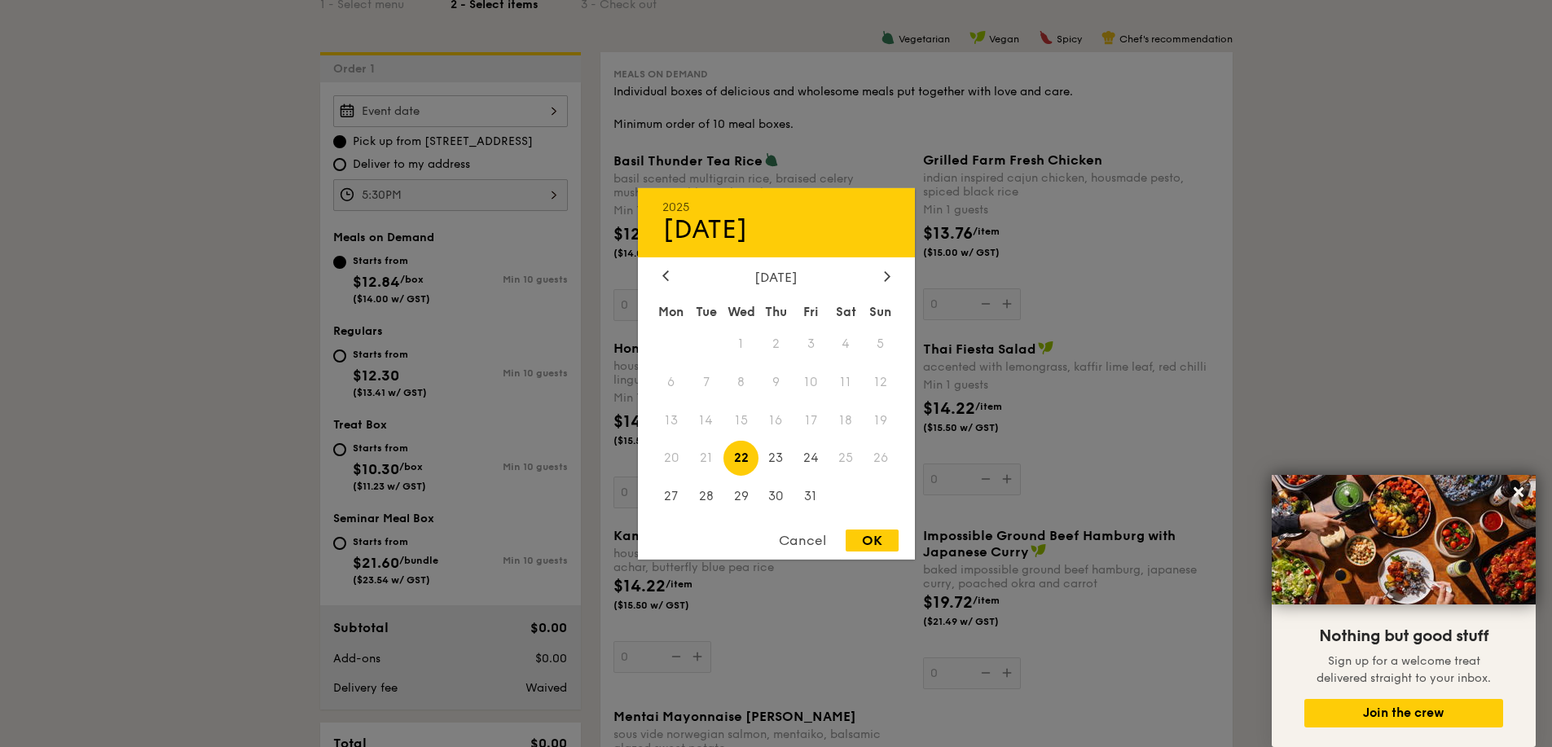
click at [511, 108] on div "2025 Oct 22 October 2025 Mon Tue Wed Thu Fri Sat Sun 1 2 3 4 5 6 7 8 9 10 11 12…" at bounding box center [450, 111] width 235 height 32
click at [843, 455] on span "25" at bounding box center [845, 458] width 35 height 35
click at [1073, 369] on div at bounding box center [776, 373] width 1552 height 747
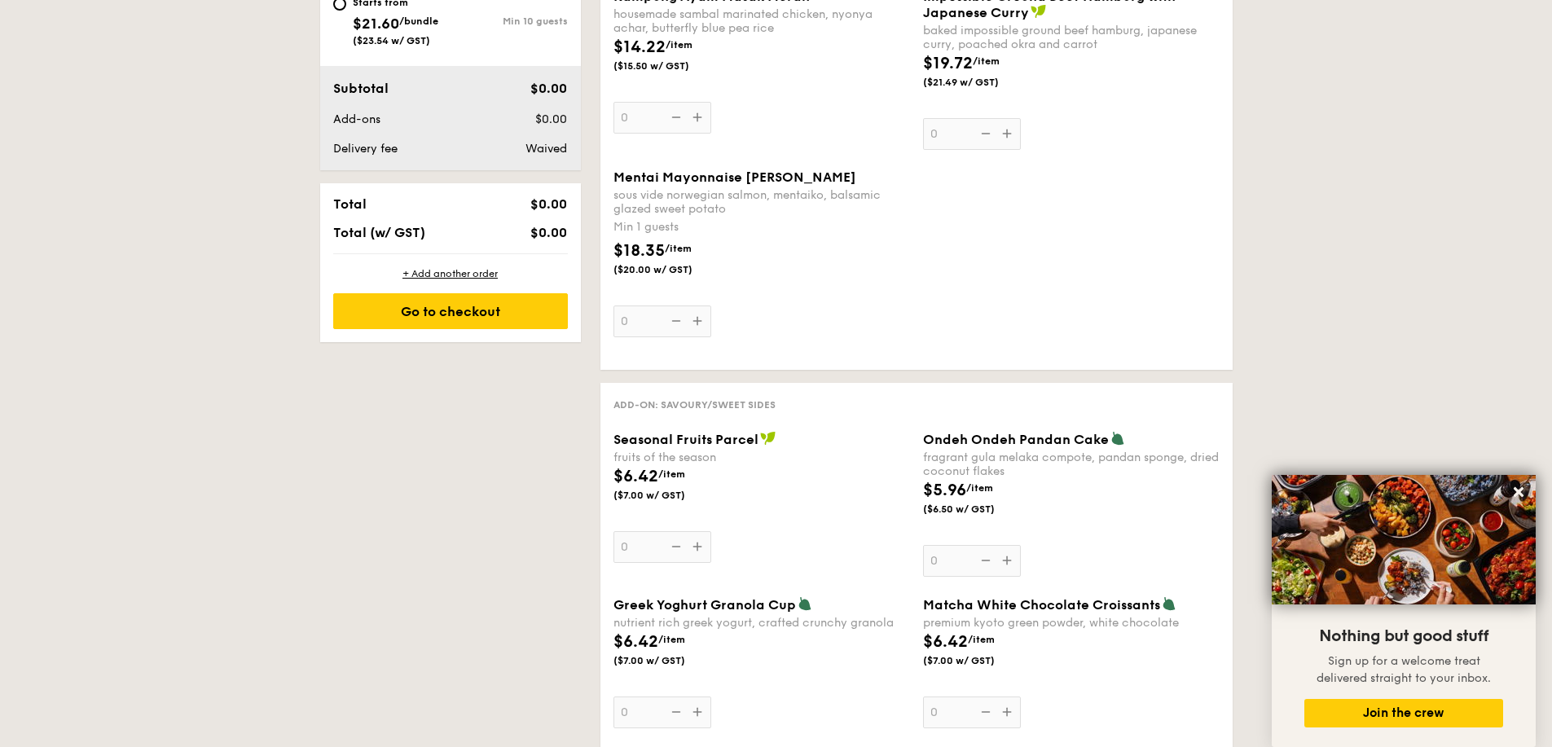
scroll to position [951, 0]
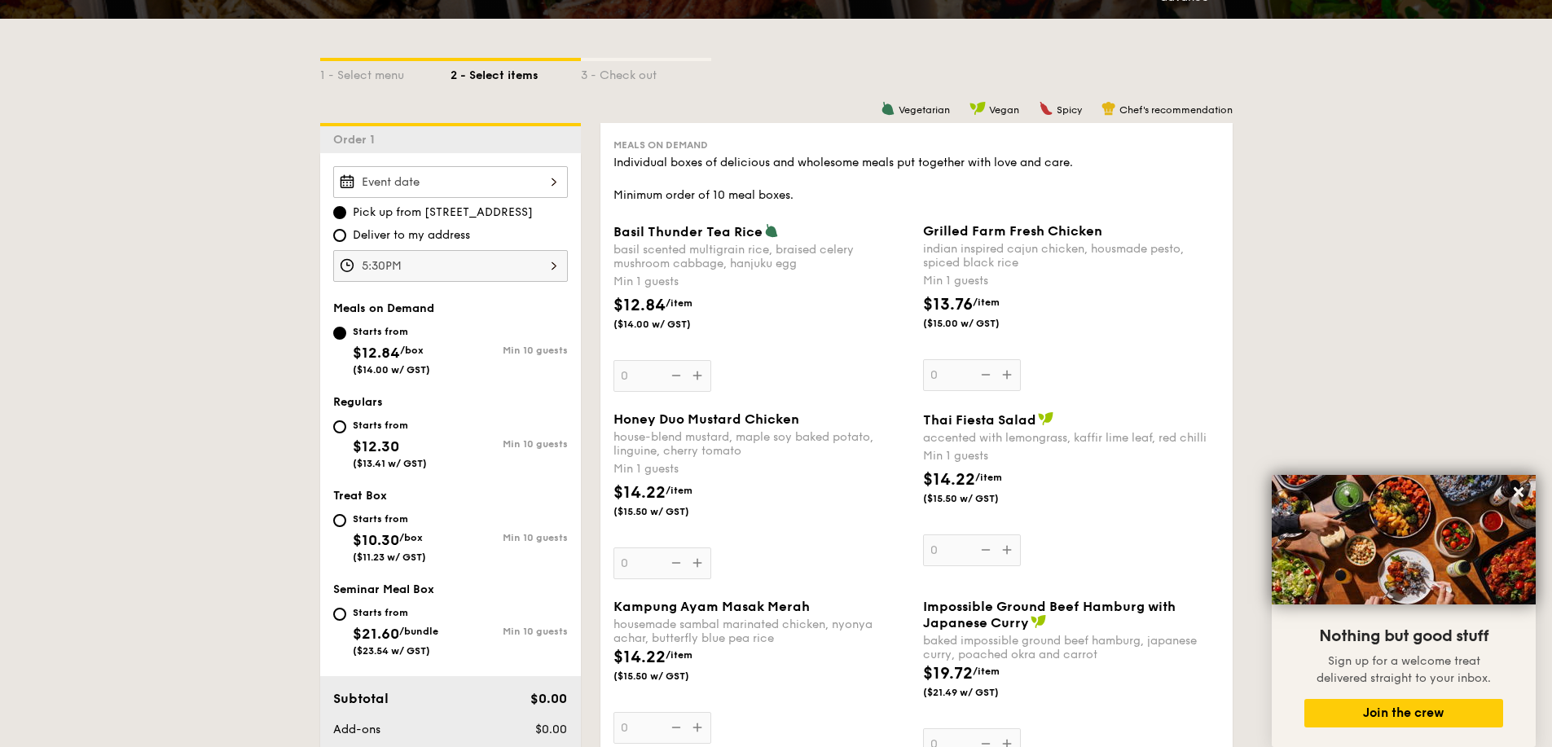
scroll to position [2027, 0]
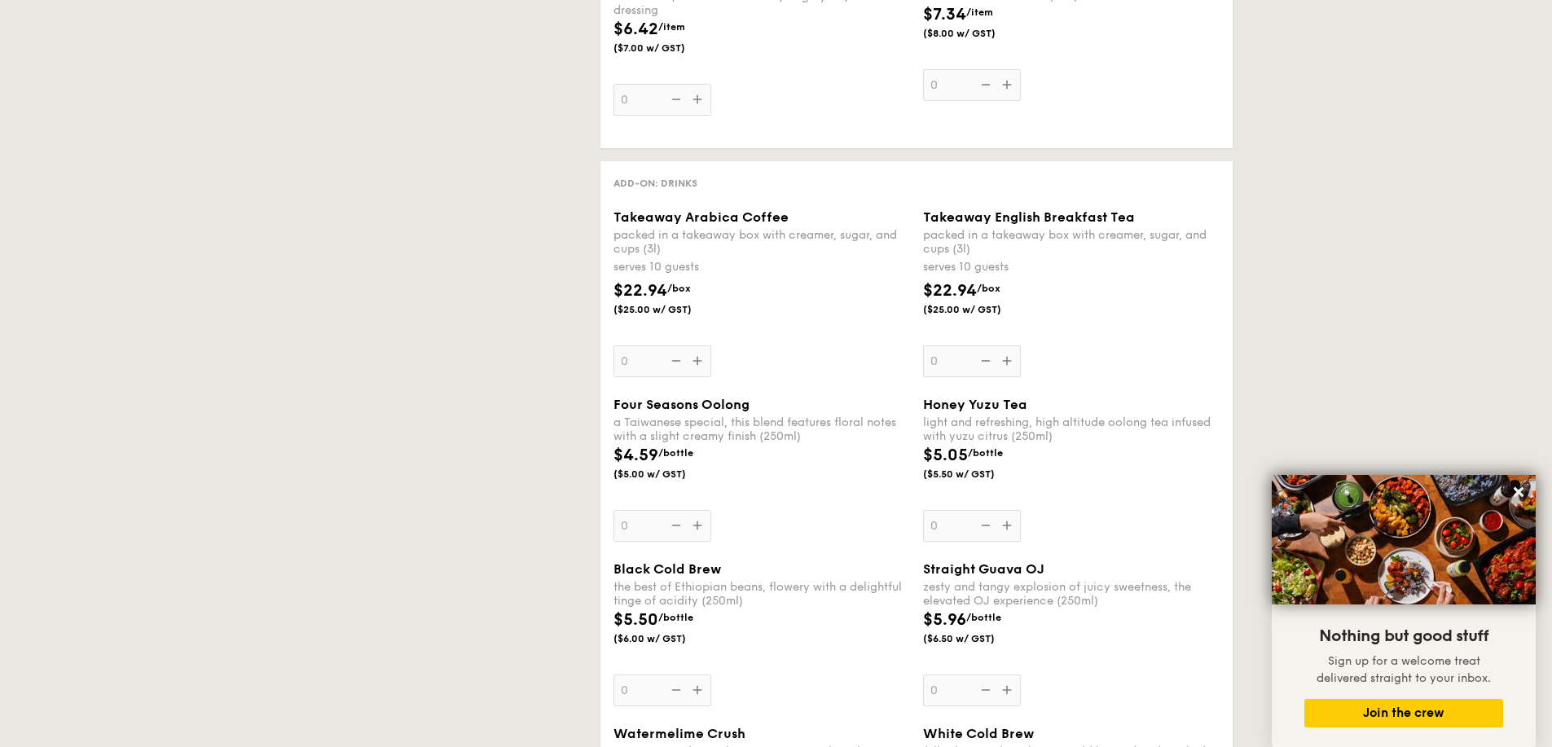
select select
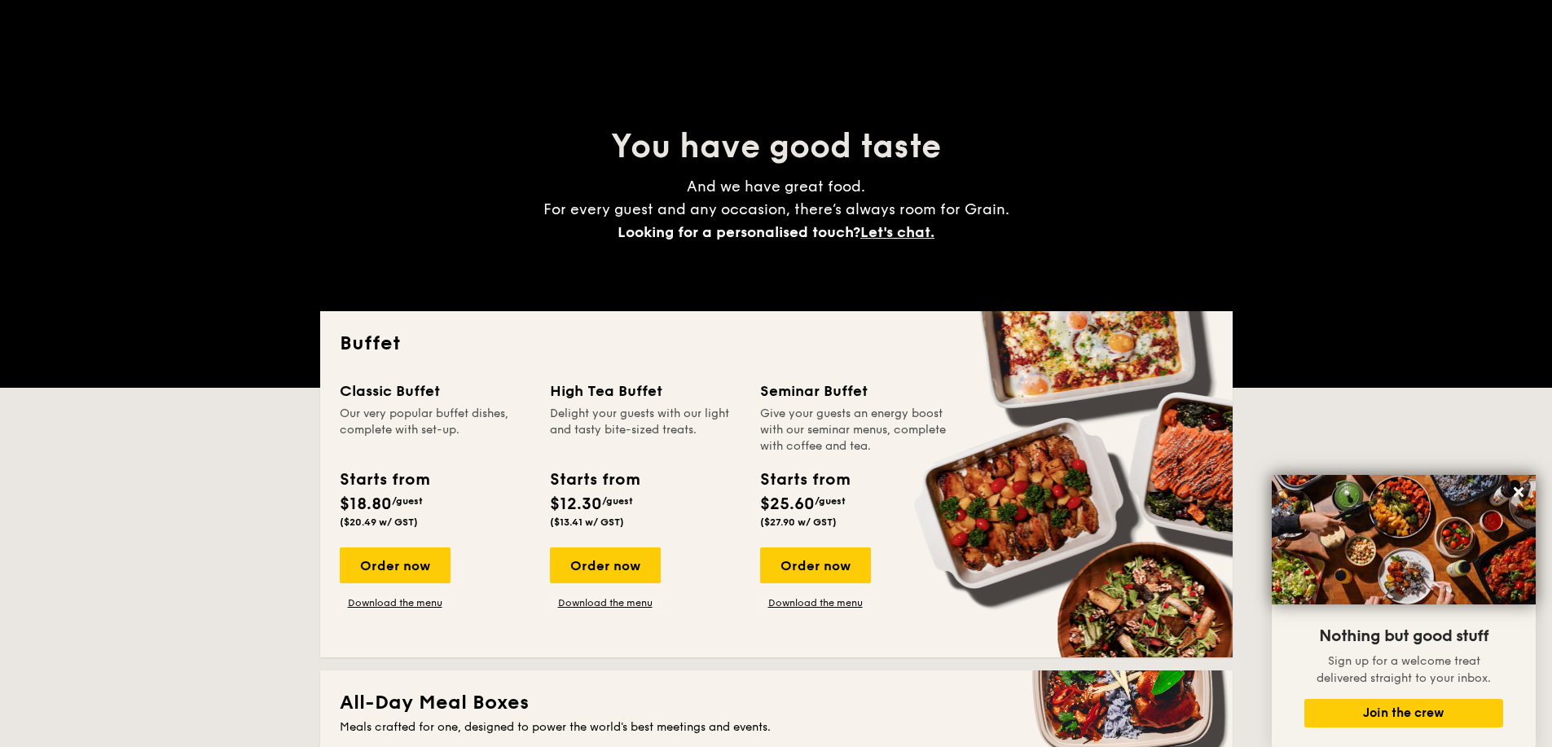
scroll to position [0, 0]
